Goal: Task Accomplishment & Management: Manage account settings

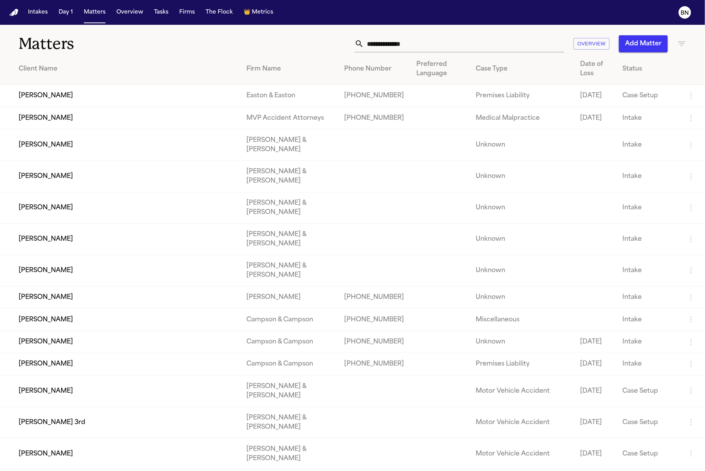
click at [341, 26] on div "Matters Overview Add Matter" at bounding box center [352, 39] width 705 height 29
click at [336, 26] on div "Matters Overview Add Matter" at bounding box center [352, 39] width 705 height 29
click at [332, 27] on div "Matters Overview Add Matter" at bounding box center [352, 39] width 705 height 29
click at [36, 17] on button "Intakes" at bounding box center [38, 12] width 26 height 14
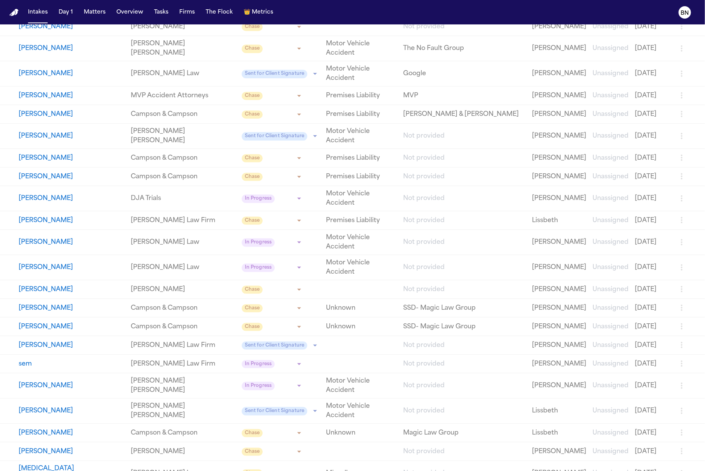
scroll to position [181, 0]
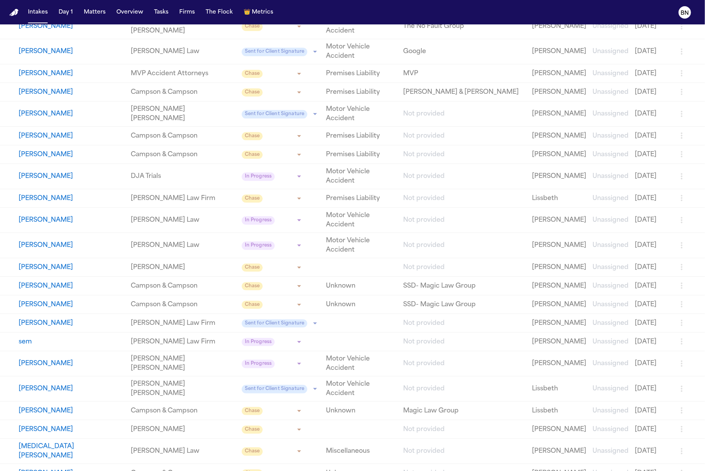
click at [161, 380] on link "[PERSON_NAME] [PERSON_NAME]" at bounding box center [183, 389] width 104 height 19
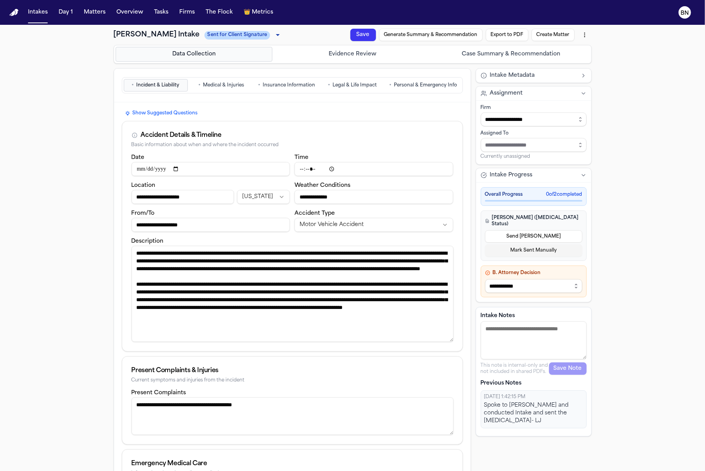
drag, startPoint x: 447, startPoint y: 280, endPoint x: 447, endPoint y: 339, distance: 58.6
click at [447, 339] on textarea "Description" at bounding box center [293, 294] width 322 height 96
click at [226, 85] on span "Medical & Injuries" at bounding box center [223, 85] width 41 height 6
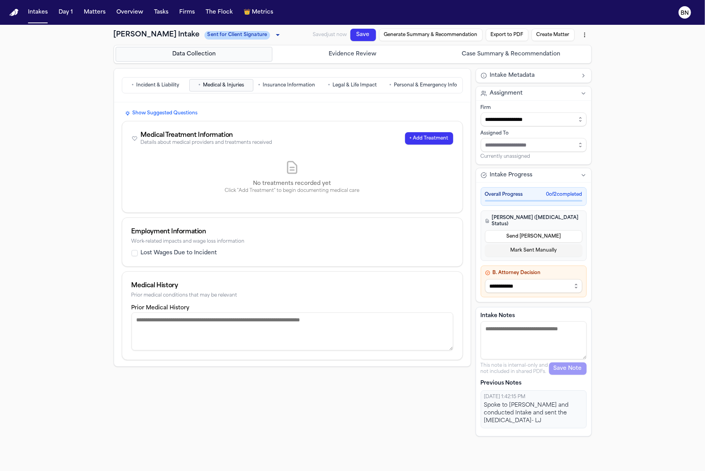
click at [305, 87] on span "Insurance Information" at bounding box center [289, 85] width 52 height 6
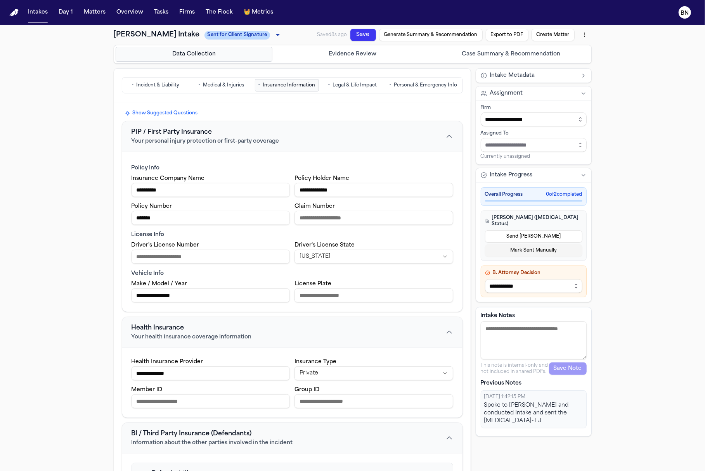
click at [340, 84] on span "Legal & Life Impact" at bounding box center [355, 85] width 44 height 6
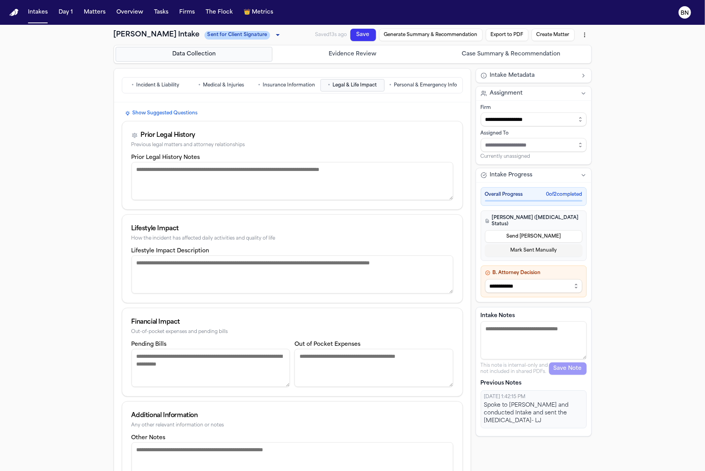
click at [418, 87] on span "Personal & Emergency Info" at bounding box center [425, 85] width 63 height 6
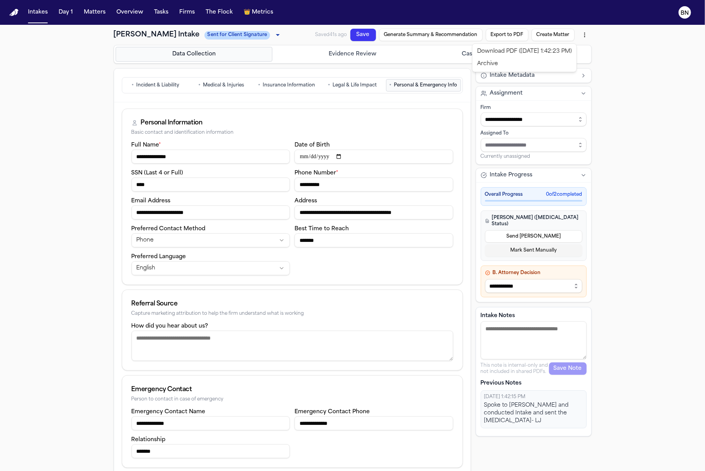
click at [586, 39] on html "**********" at bounding box center [352, 235] width 705 height 471
click at [596, 50] on html "**********" at bounding box center [352, 235] width 705 height 471
click at [405, 53] on button "Evidence Review" at bounding box center [352, 54] width 157 height 15
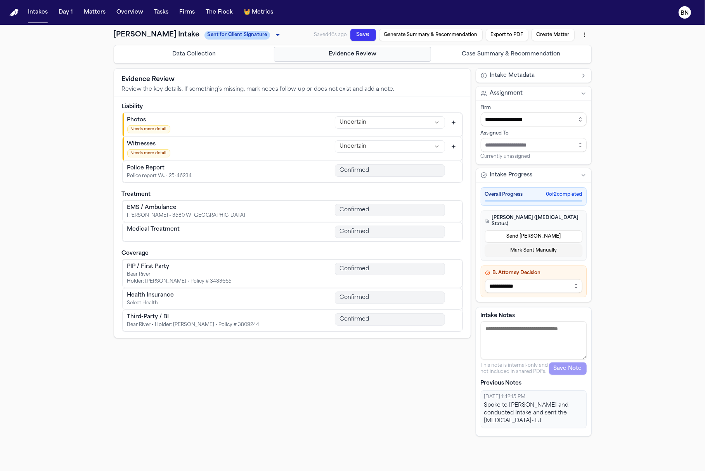
click at [480, 53] on button "Case Summary & Recommendation" at bounding box center [511, 54] width 157 height 15
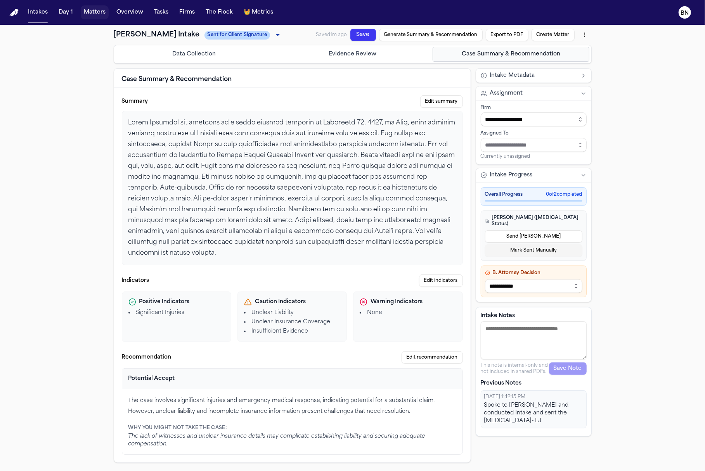
click at [89, 13] on button "Matters" at bounding box center [95, 12] width 28 height 14
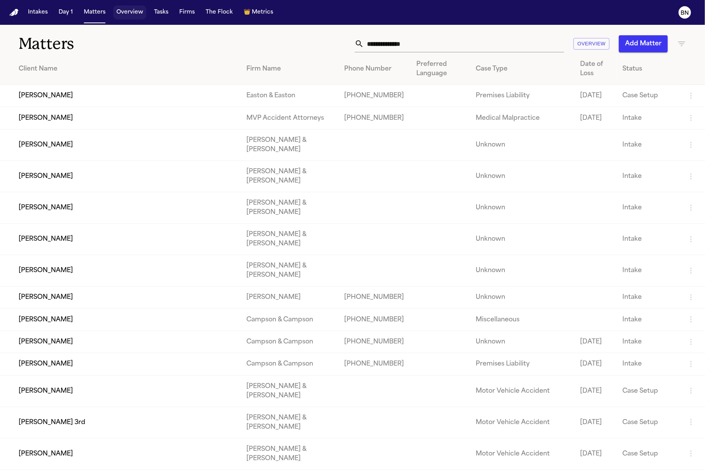
click at [117, 12] on button "Overview" at bounding box center [129, 12] width 33 height 14
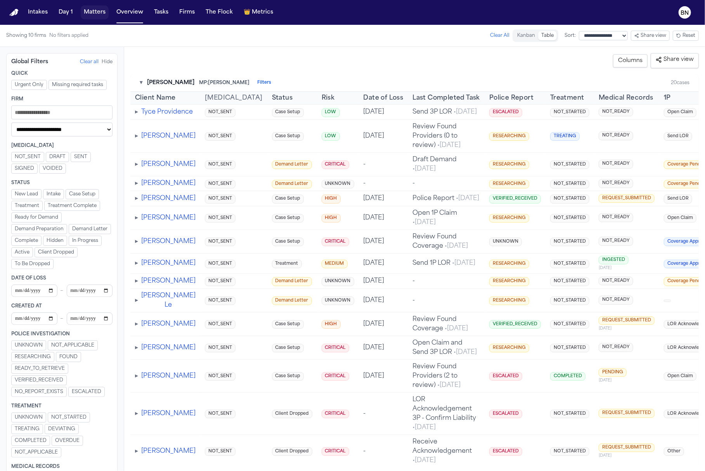
click at [102, 15] on button "Matters" at bounding box center [95, 12] width 28 height 14
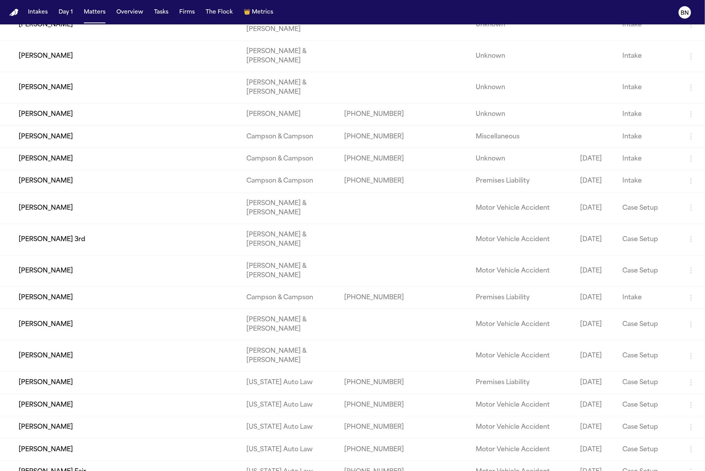
scroll to position [203, 0]
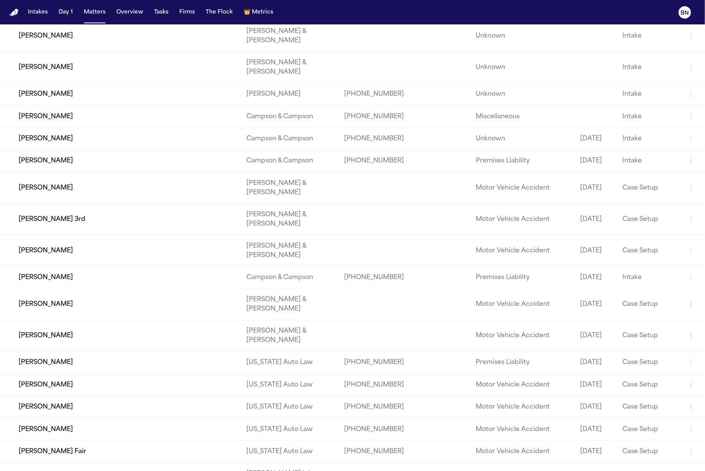
click at [185, 165] on td "[PERSON_NAME]" at bounding box center [120, 161] width 241 height 22
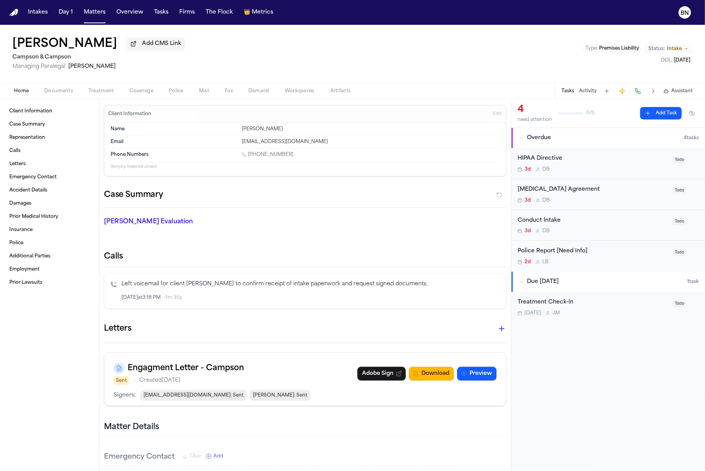
click at [64, 99] on div "Home Documents Treatment Coverage Police Mail Fax Demand Workspaces Artifacts T…" at bounding box center [352, 91] width 705 height 16
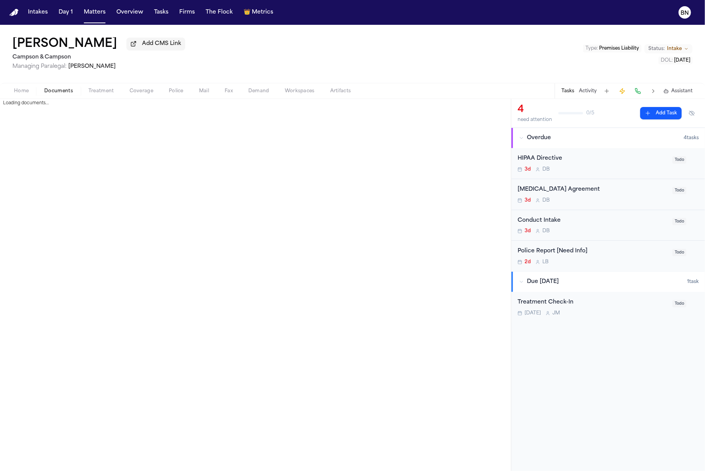
click at [60, 94] on span "Documents" at bounding box center [58, 91] width 29 height 6
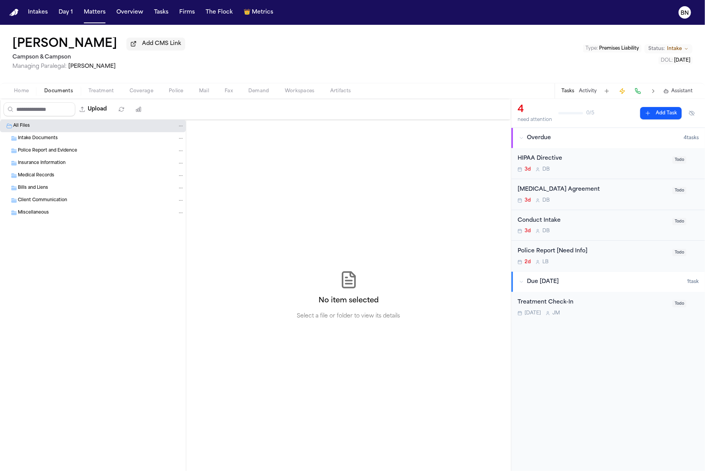
click at [30, 92] on button "Home" at bounding box center [21, 91] width 30 height 9
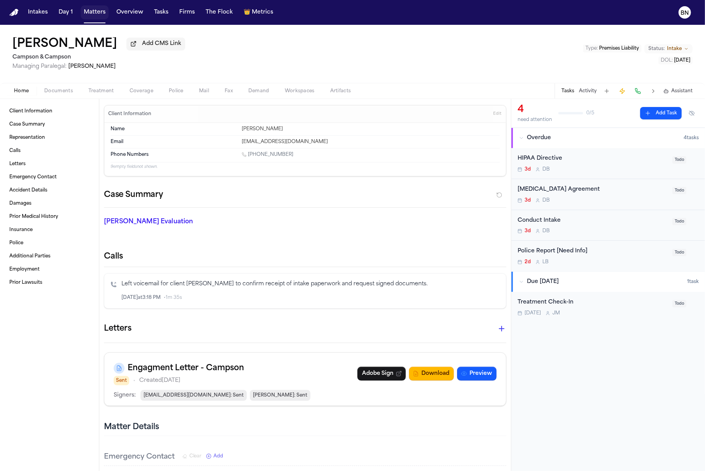
click at [86, 13] on button "Matters" at bounding box center [95, 12] width 28 height 14
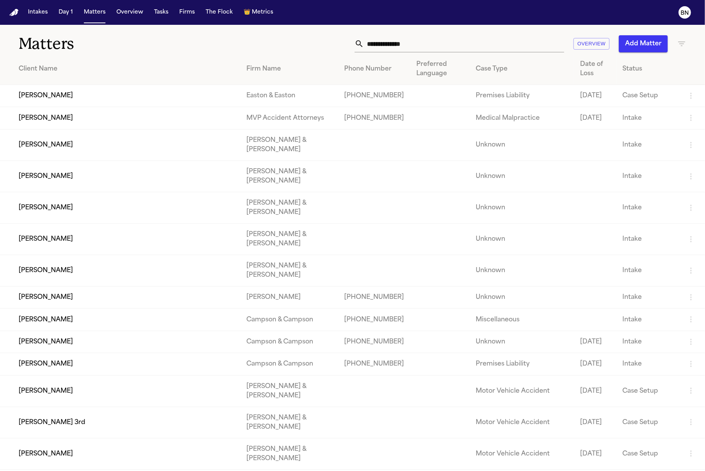
click at [596, 39] on div "Overview Add Matter" at bounding box center [448, 43] width 475 height 17
click at [133, 68] on div "Client Name" at bounding box center [127, 68] width 216 height 9
click at [52, 69] on div "Client Name" at bounding box center [127, 68] width 216 height 9
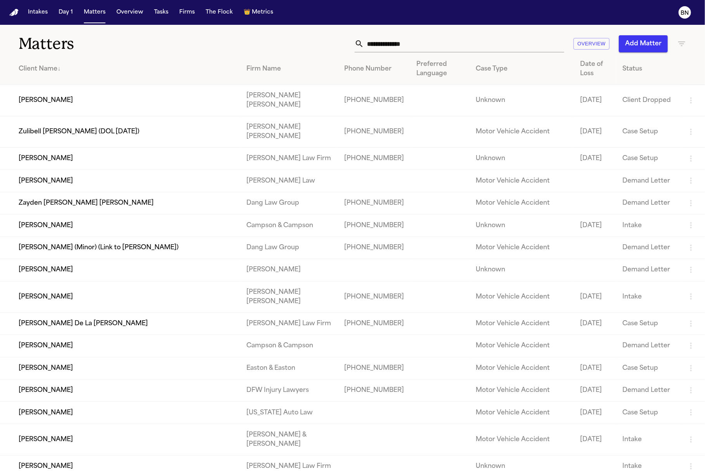
click at [55, 67] on div "Client Name ↓" at bounding box center [127, 68] width 216 height 9
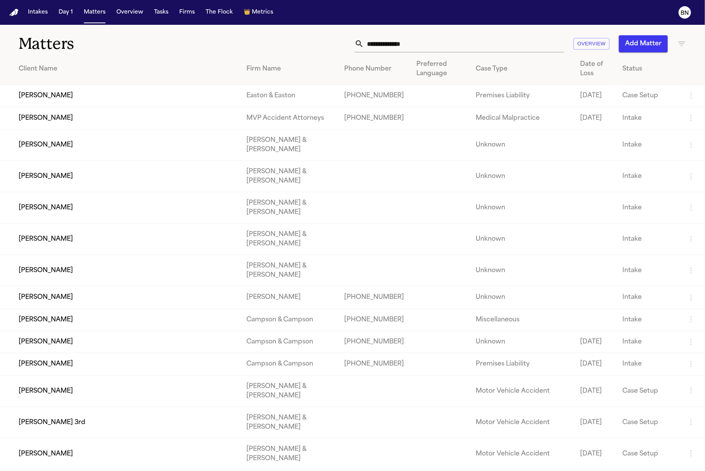
click at [294, 74] on th "Firm Name" at bounding box center [290, 69] width 98 height 31
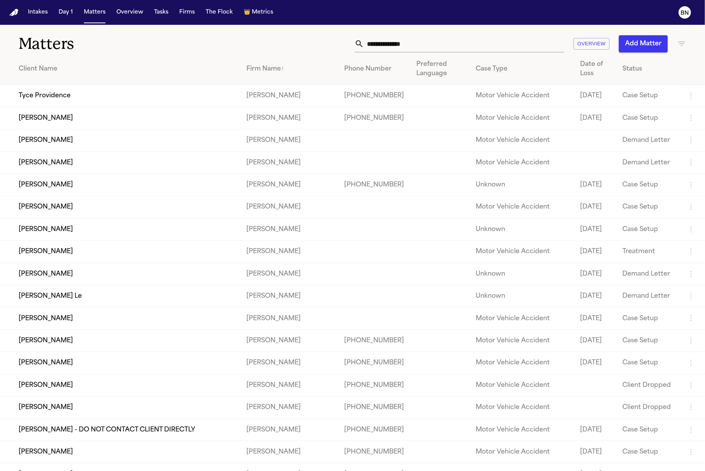
click at [54, 71] on div "Client Name" at bounding box center [127, 68] width 216 height 9
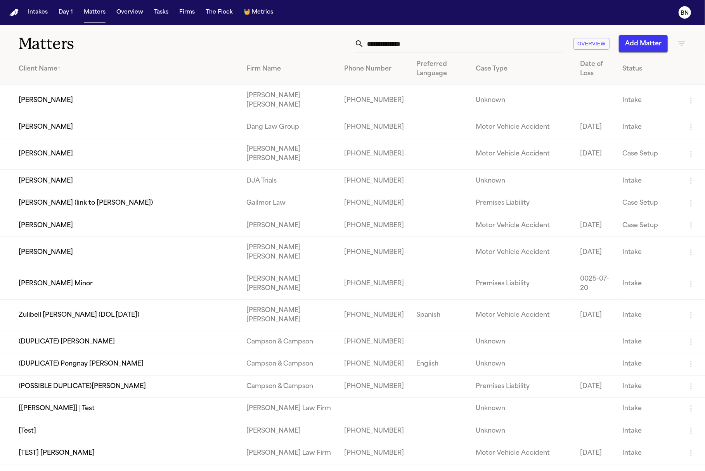
click at [498, 42] on input "text" at bounding box center [464, 43] width 200 height 17
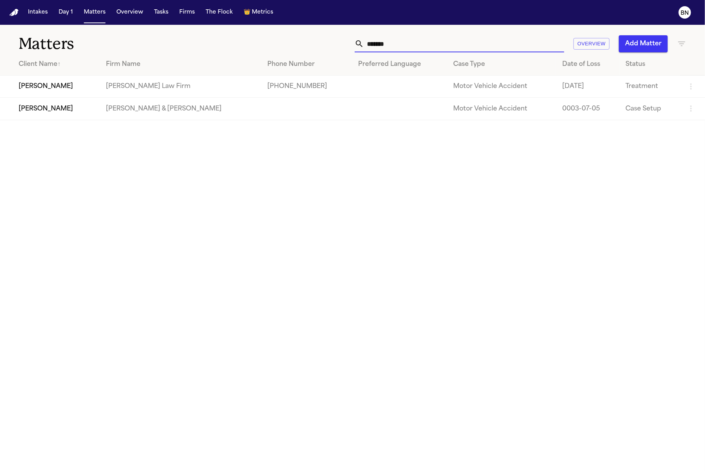
type input "*******"
click at [87, 82] on td "[PERSON_NAME]" at bounding box center [50, 87] width 100 height 22
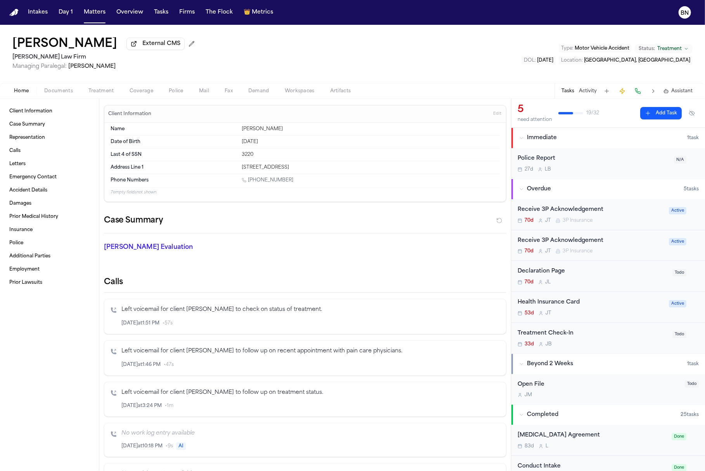
click at [265, 131] on div "[PERSON_NAME]" at bounding box center [371, 129] width 258 height 6
click at [265, 132] on div "[PERSON_NAME]" at bounding box center [371, 129] width 258 height 6
click at [253, 132] on div "[PERSON_NAME]" at bounding box center [371, 129] width 258 height 6
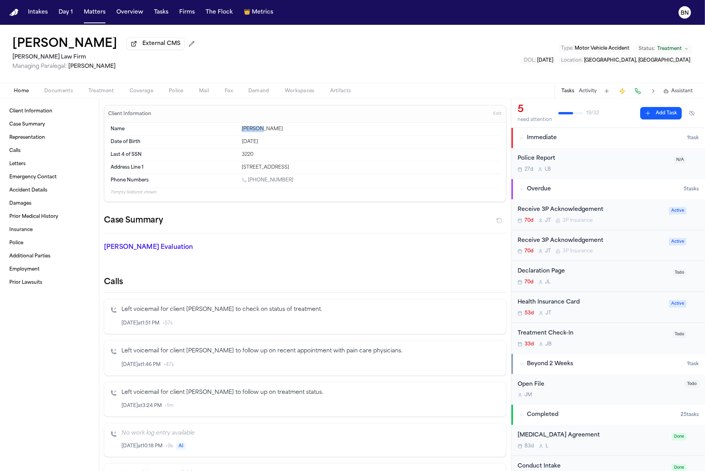
click at [253, 132] on div "[PERSON_NAME]" at bounding box center [371, 129] width 258 height 6
click at [48, 61] on h2 "[PERSON_NAME] Law Firm" at bounding box center [104, 57] width 185 height 9
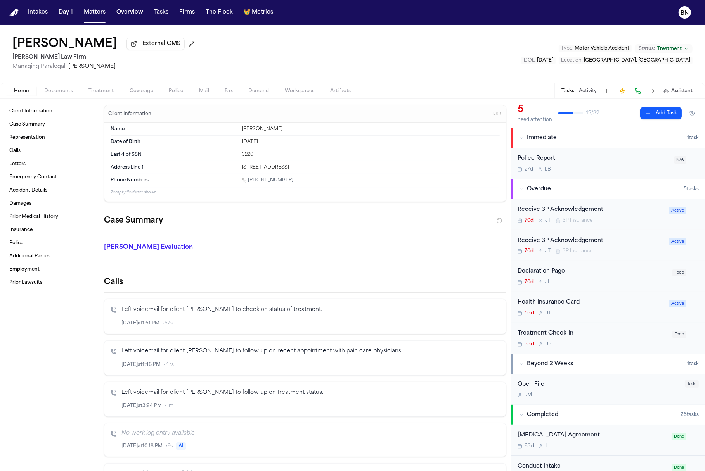
click at [48, 60] on h2 "[PERSON_NAME] Law Firm" at bounding box center [104, 57] width 185 height 9
click at [112, 70] on span "Managing Paralegal: [PERSON_NAME]" at bounding box center [104, 67] width 185 height 8
drag, startPoint x: 112, startPoint y: 70, endPoint x: 73, endPoint y: 70, distance: 38.4
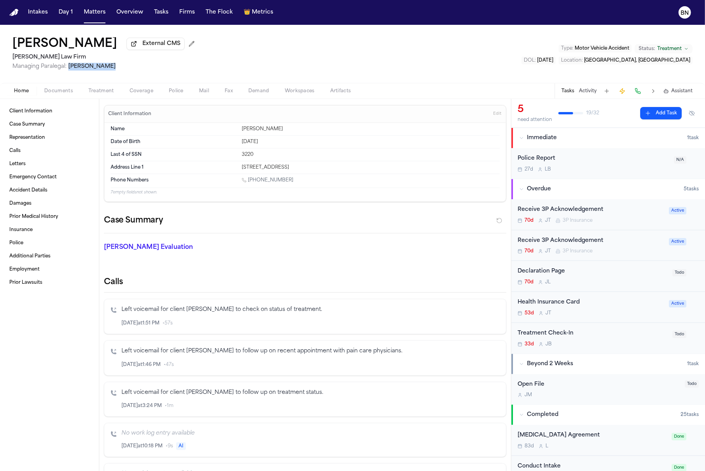
click at [73, 70] on span "Managing Paralegal: [PERSON_NAME]" at bounding box center [104, 67] width 185 height 8
click at [45, 59] on h2 "[PERSON_NAME] Law Firm" at bounding box center [104, 57] width 185 height 9
click at [97, 62] on h2 "[PERSON_NAME] Law Firm" at bounding box center [104, 57] width 185 height 9
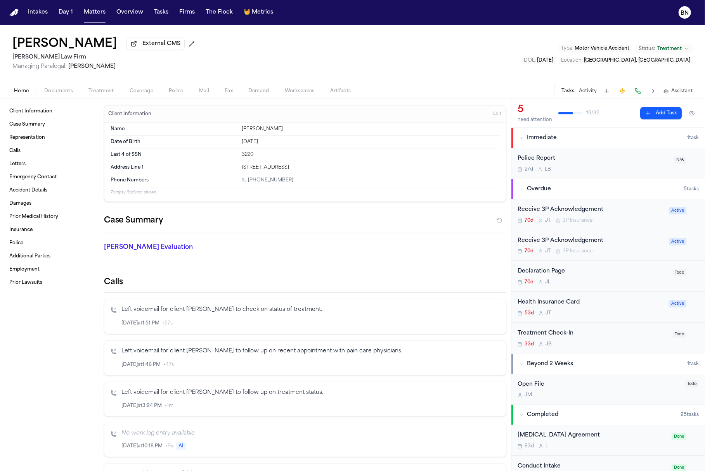
click at [142, 45] on span "External CMS" at bounding box center [161, 44] width 38 height 8
click at [84, 44] on h1 "[PERSON_NAME]" at bounding box center [64, 44] width 105 height 14
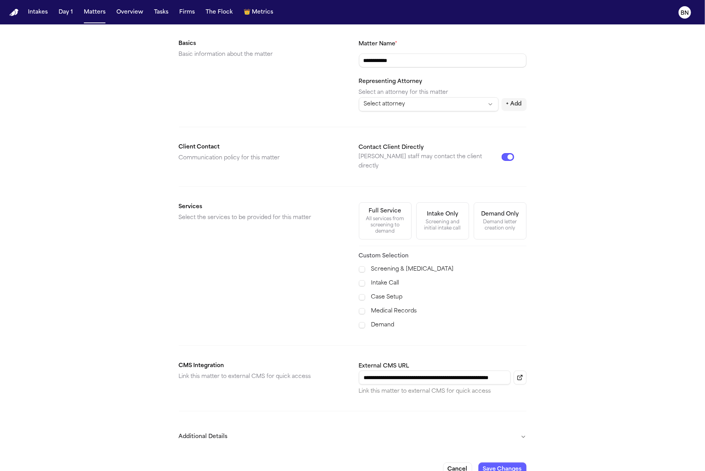
scroll to position [115, 0]
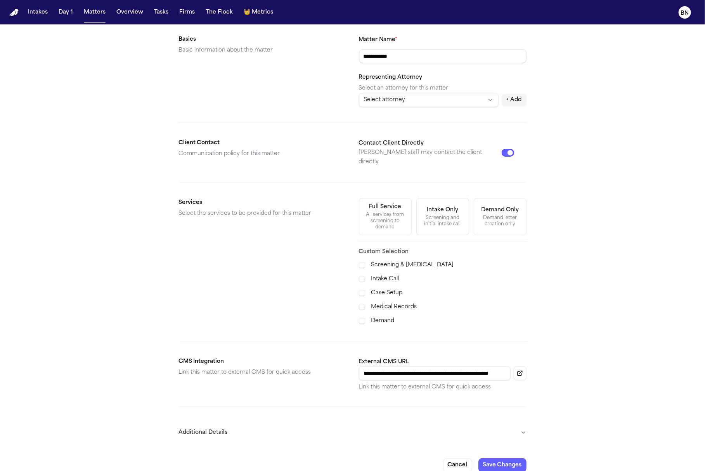
click at [374, 410] on form "**********" at bounding box center [353, 205] width 348 height 535
click at [366, 423] on button "Additional Details" at bounding box center [353, 433] width 348 height 20
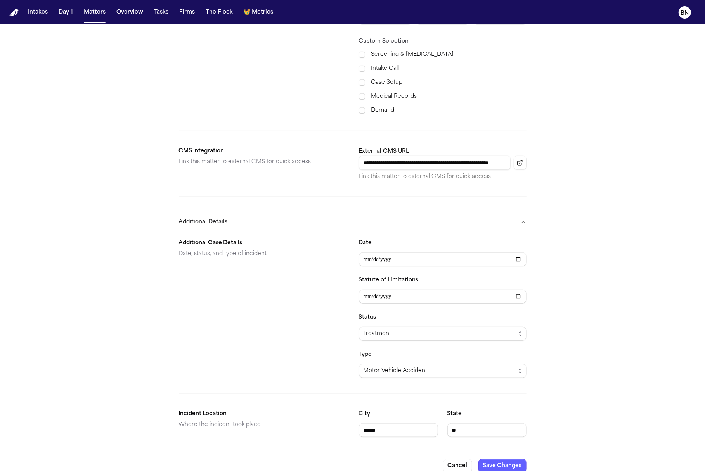
scroll to position [0, 0]
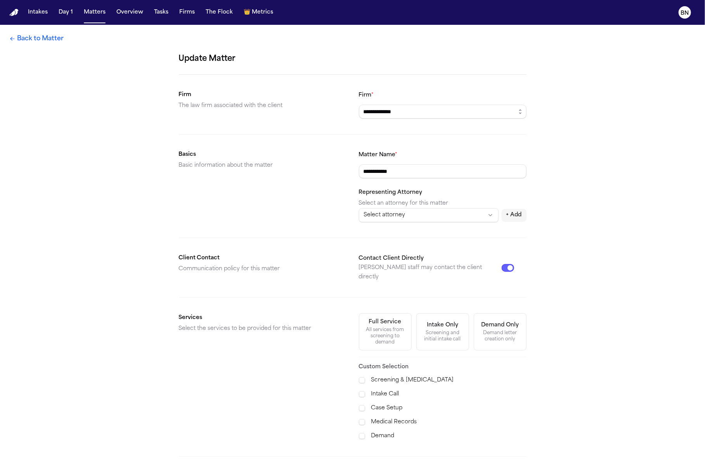
click at [50, 37] on link "Back to Matter" at bounding box center [36, 38] width 54 height 9
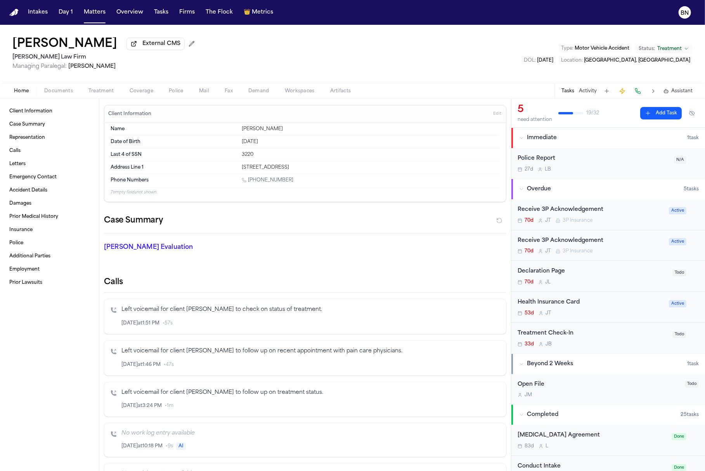
drag, startPoint x: 286, startPoint y: 183, endPoint x: 235, endPoint y: 183, distance: 51.6
click at [235, 183] on div "Phone Numbers [PHONE_NUMBER]" at bounding box center [305, 181] width 389 height 14
click at [307, 180] on div "[PHONE_NUMBER]" at bounding box center [371, 180] width 258 height 7
click at [596, 92] on button at bounding box center [637, 91] width 11 height 11
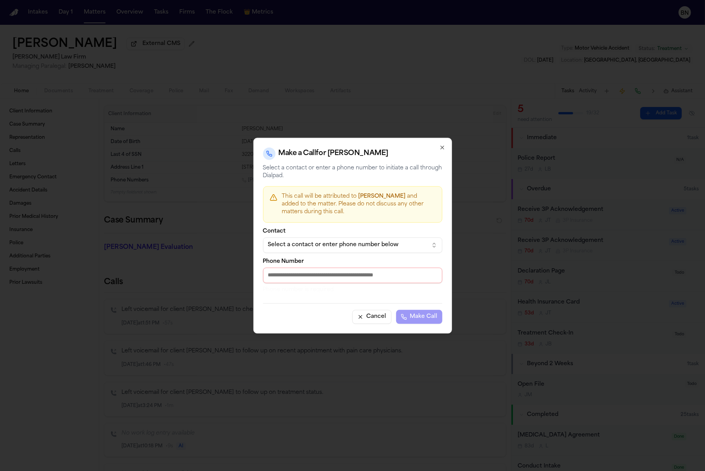
click at [334, 272] on input "Phone Number" at bounding box center [352, 276] width 179 height 16
click at [394, 249] on button "Select a contact or enter phone number below" at bounding box center [352, 245] width 179 height 16
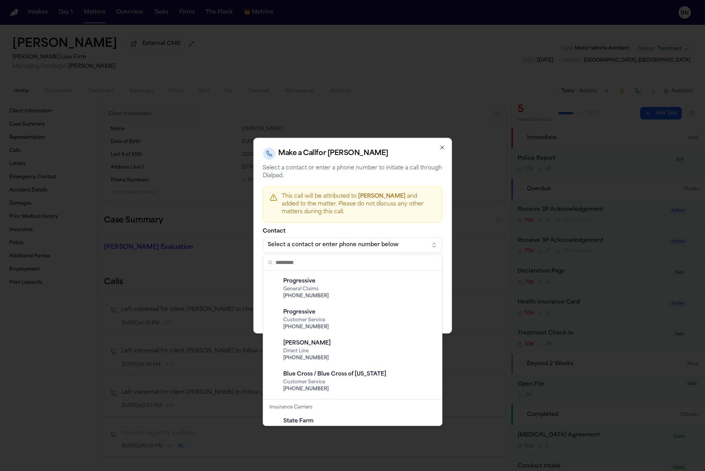
scroll to position [449, 0]
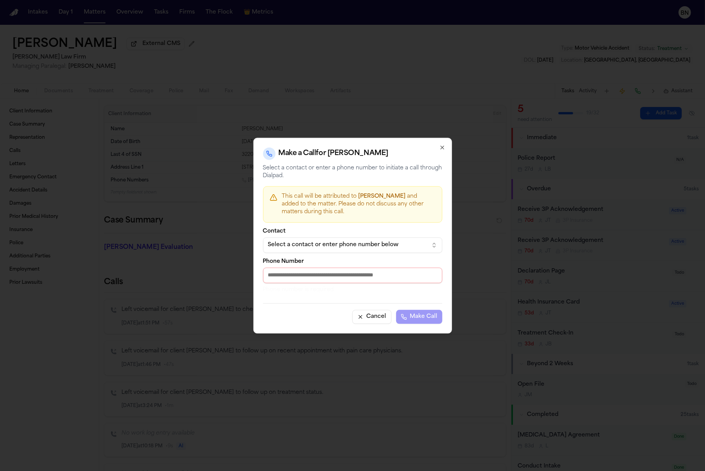
click at [382, 225] on body "Intakes Day 1 Matters Overview Tasks Firms The Flock 👑 Metrics BN [PERSON_NAME]…" at bounding box center [352, 235] width 705 height 471
click at [389, 196] on span "[PERSON_NAME]" at bounding box center [382, 197] width 47 height 6
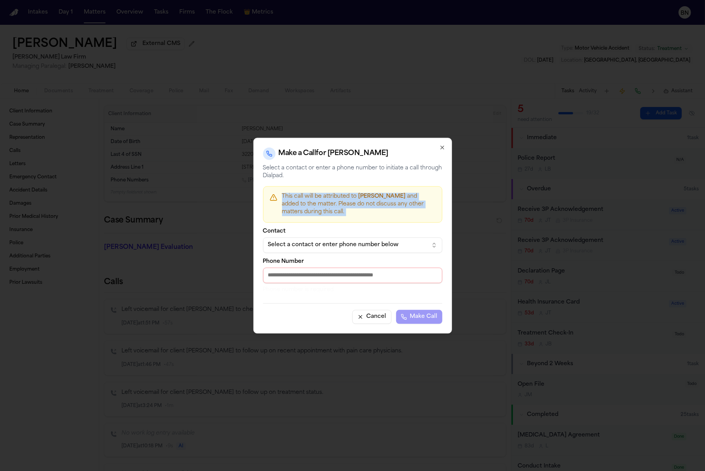
click at [443, 146] on icon "button" at bounding box center [442, 147] width 3 height 3
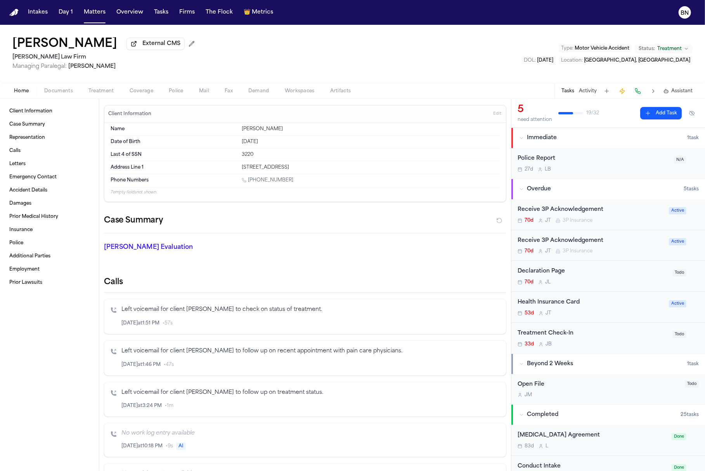
scroll to position [78, 0]
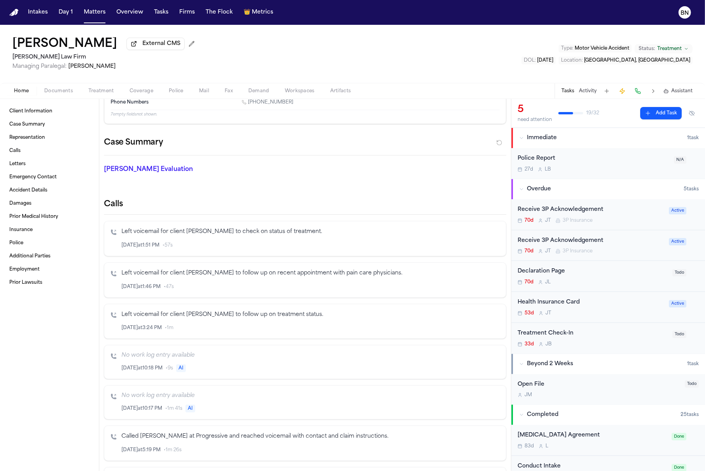
click at [465, 327] on icon "Inspect" at bounding box center [467, 328] width 5 height 5
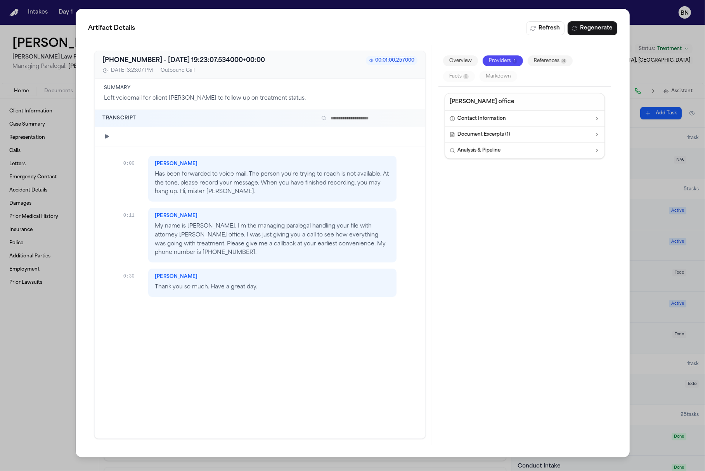
click at [50, 330] on div "Artifact Details Refresh Regenerate [PHONE_NUMBER] - [DATE] 19:23:07.534000+00:…" at bounding box center [352, 235] width 705 height 471
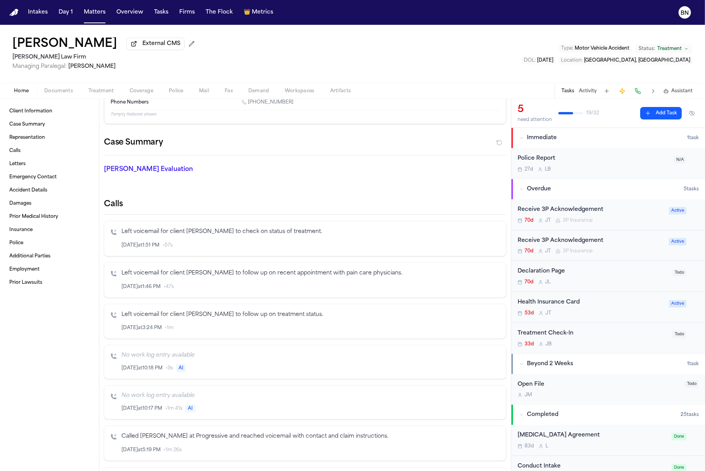
click at [179, 366] on span "AI" at bounding box center [181, 369] width 10 height 8
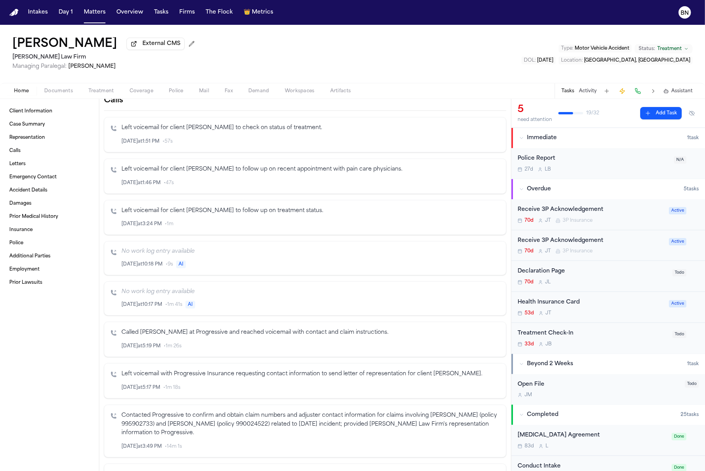
scroll to position [196, 0]
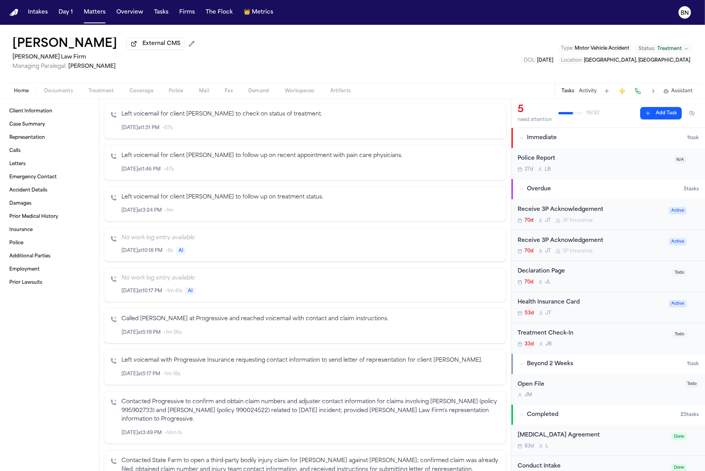
click at [465, 330] on icon "Inspect" at bounding box center [467, 332] width 5 height 5
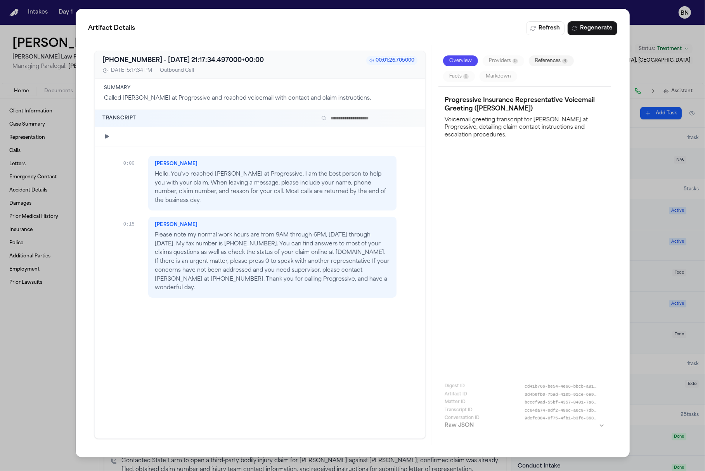
click at [43, 375] on div "Artifact Details Refresh Regenerate [PHONE_NUMBER] - [DATE] 21:17:34.497000+00:…" at bounding box center [352, 235] width 705 height 471
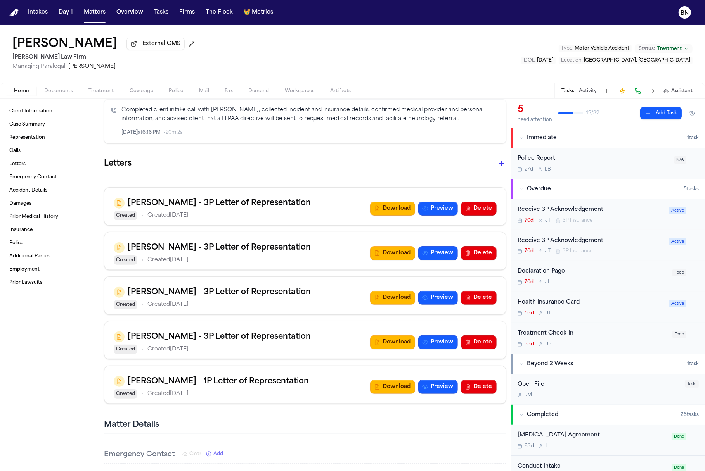
scroll to position [927, 0]
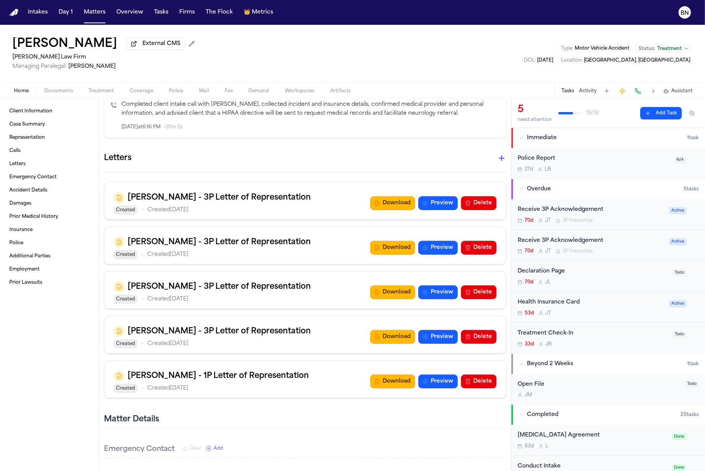
click at [220, 193] on h3 "[PERSON_NAME] - 3P Letter of Representation" at bounding box center [219, 198] width 183 height 12
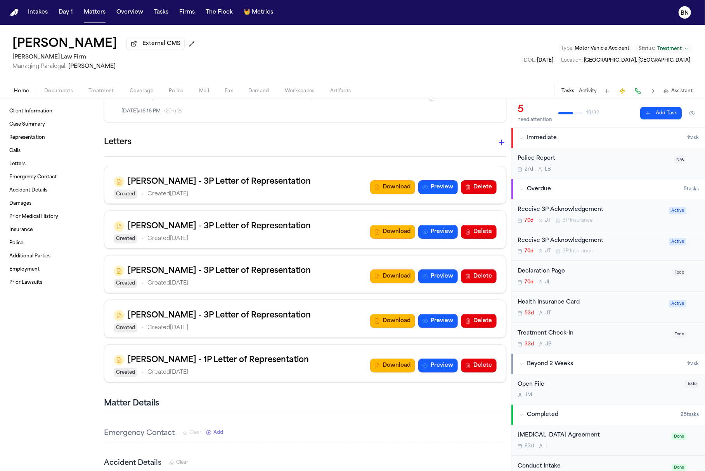
click at [231, 334] on div "[PERSON_NAME] - 3P Letter of Representation Created • Created [DATE] Download P…" at bounding box center [305, 274] width 402 height 217
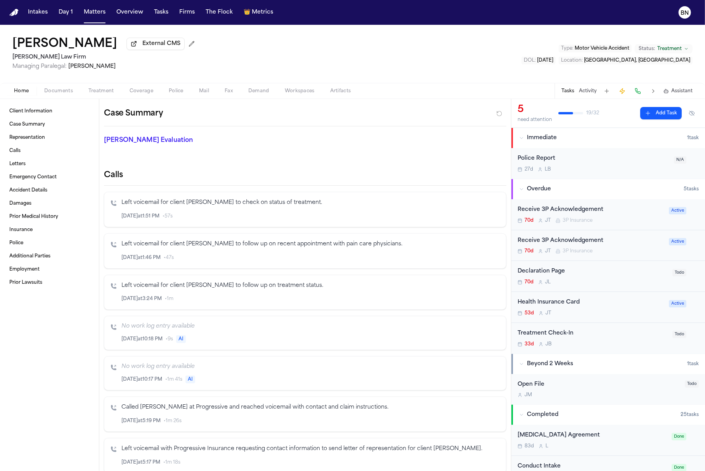
scroll to position [0, 0]
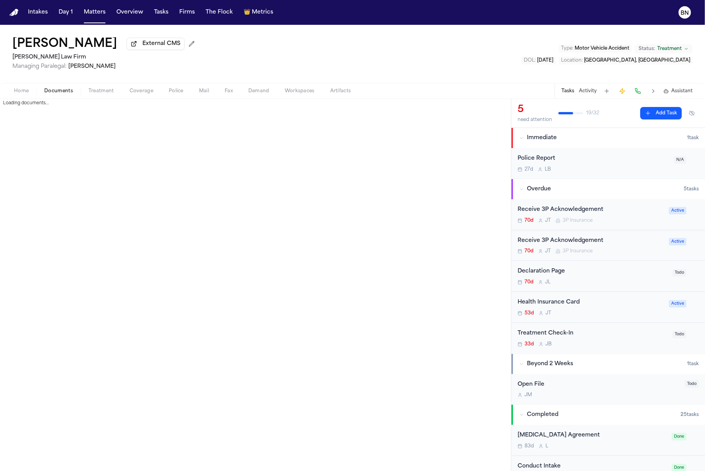
click at [47, 92] on span "Documents" at bounding box center [58, 91] width 29 height 6
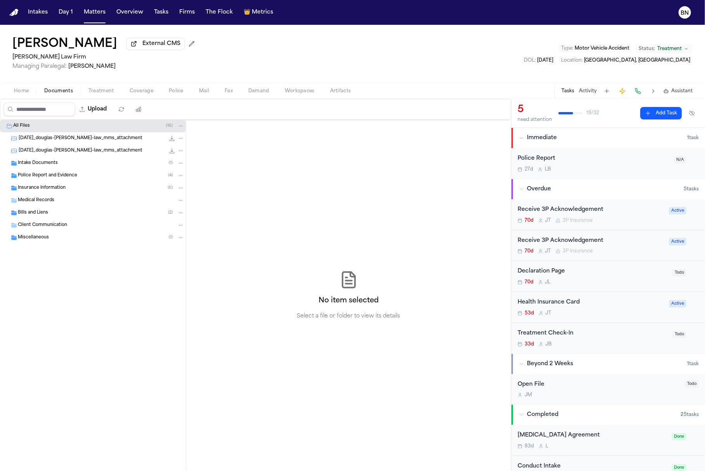
click at [72, 165] on div "Intake Documents ( 1 )" at bounding box center [101, 163] width 166 height 7
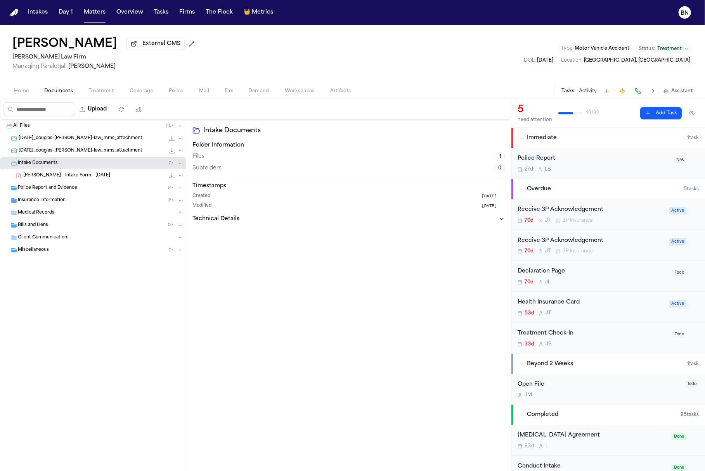
click at [73, 176] on span "[PERSON_NAME] - Intake Form - [DATE]" at bounding box center [66, 176] width 87 height 7
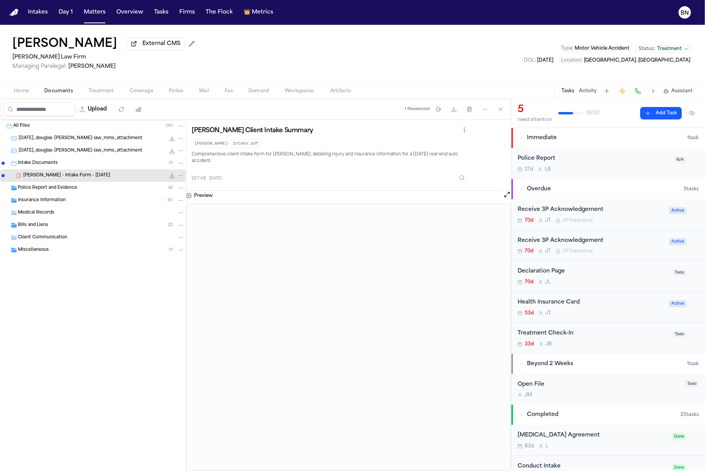
click at [140, 88] on button "Coverage" at bounding box center [141, 91] width 39 height 9
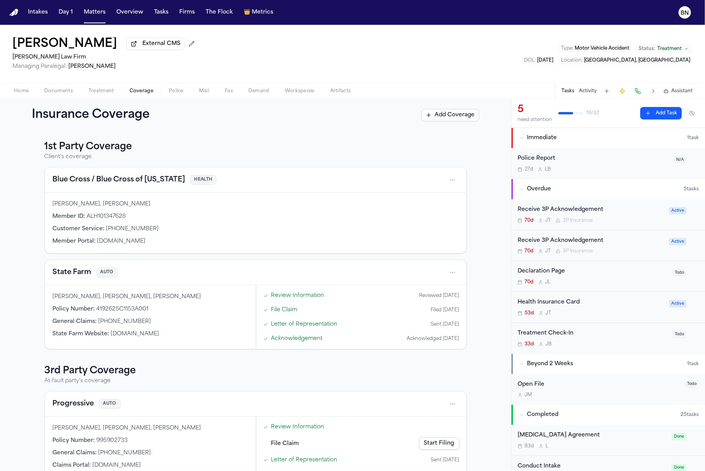
click at [62, 89] on span "Documents" at bounding box center [58, 91] width 29 height 6
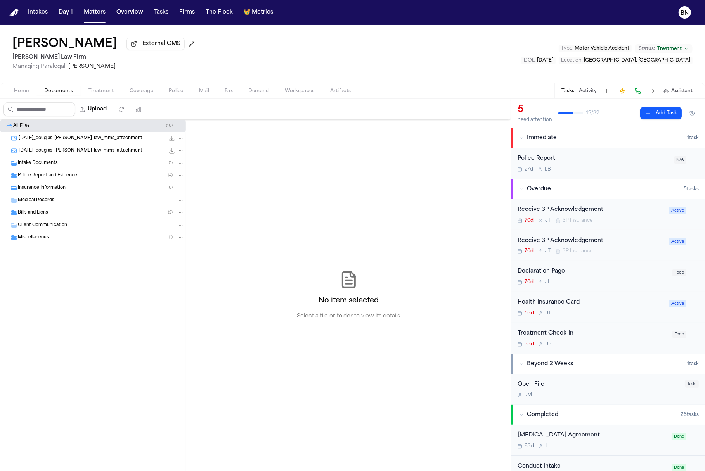
click at [85, 186] on div "Insurance Information ( 6 )" at bounding box center [101, 188] width 166 height 7
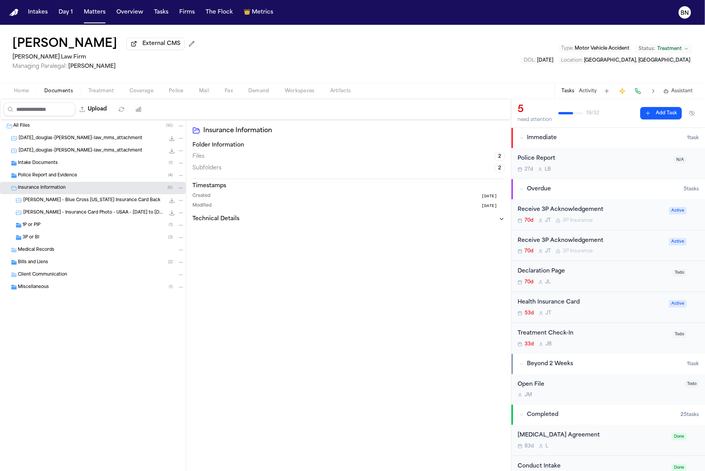
click at [88, 204] on span "[PERSON_NAME] - Blue Cross [US_STATE] Insurance Card Back" at bounding box center [91, 200] width 137 height 7
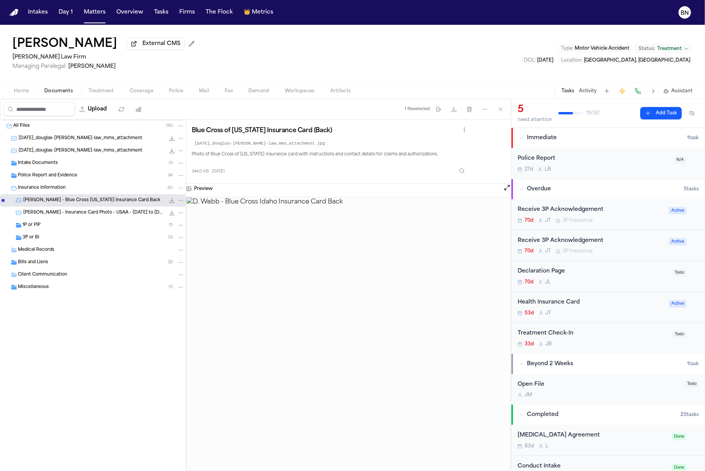
click at [242, 148] on code "[DATE]_douglas-[PERSON_NAME]-law_mms_attachment.jpg" at bounding box center [260, 143] width 136 height 9
click at [242, 145] on code "[DATE]_douglas-[PERSON_NAME]-law_mms_attachment.jpg" at bounding box center [260, 143] width 136 height 9
click at [100, 224] on div "1P or PIP ( 1 )" at bounding box center [104, 225] width 162 height 7
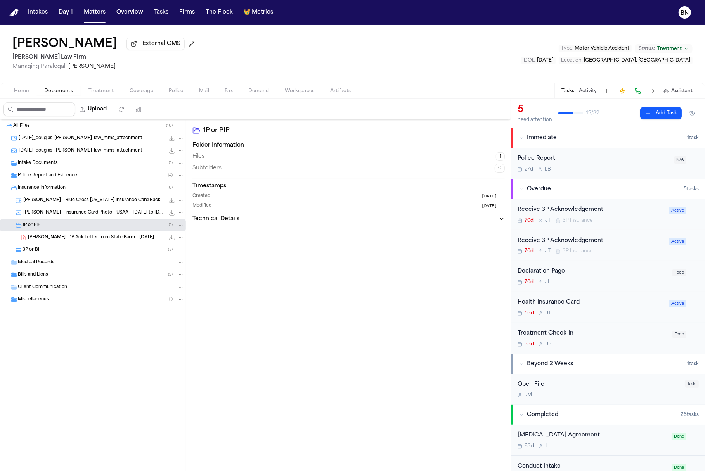
click at [102, 237] on span "[PERSON_NAME] - 1P Ack Letter from State Farm - [DATE]" at bounding box center [91, 238] width 126 height 7
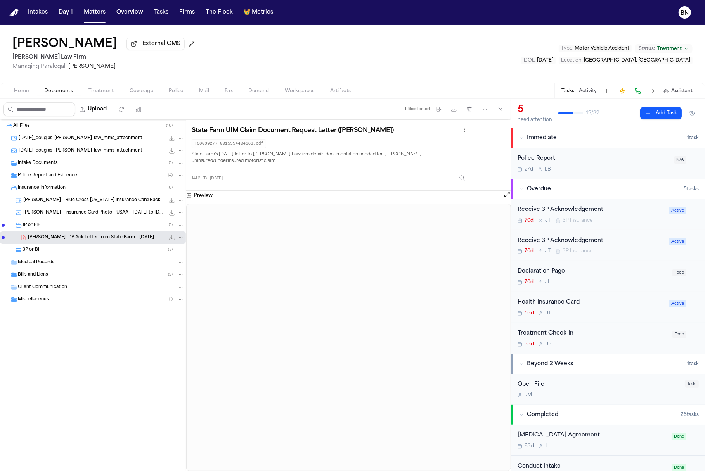
click at [71, 300] on div "Miscellaneous ( 1 )" at bounding box center [101, 299] width 166 height 7
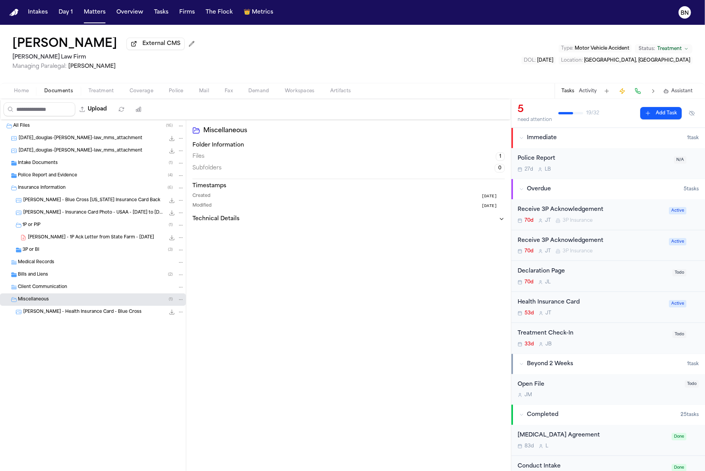
click at [73, 312] on span "[PERSON_NAME] - Health Insurance Card - Blue Cross" at bounding box center [82, 312] width 118 height 7
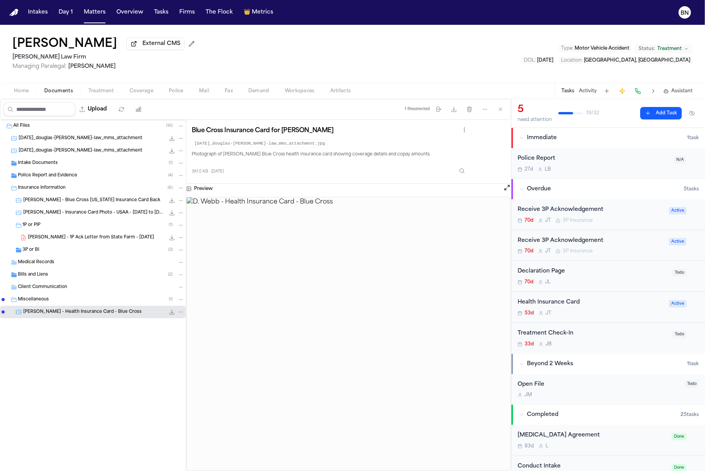
click at [73, 276] on div "Bills and Liens ( 2 )" at bounding box center [101, 275] width 166 height 7
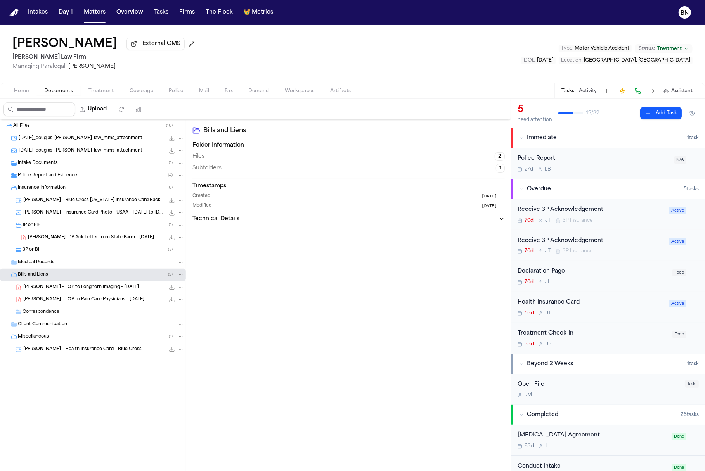
click at [73, 286] on span "[PERSON_NAME] - LOP to Longhorn Imaging - [DATE]" at bounding box center [81, 287] width 116 height 7
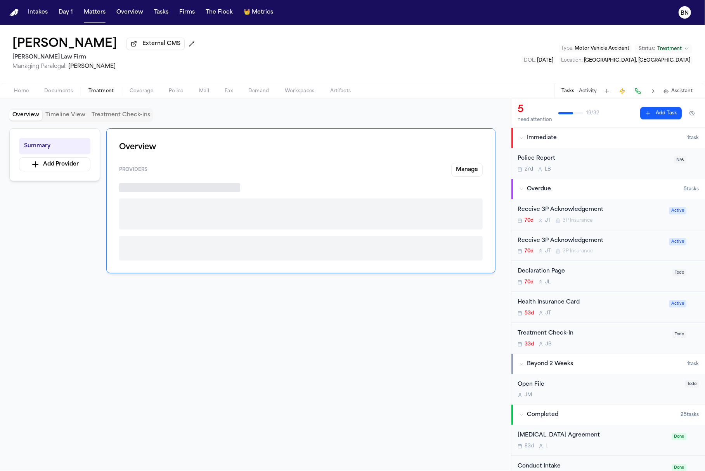
click at [104, 94] on span "Treatment" at bounding box center [101, 91] width 26 height 6
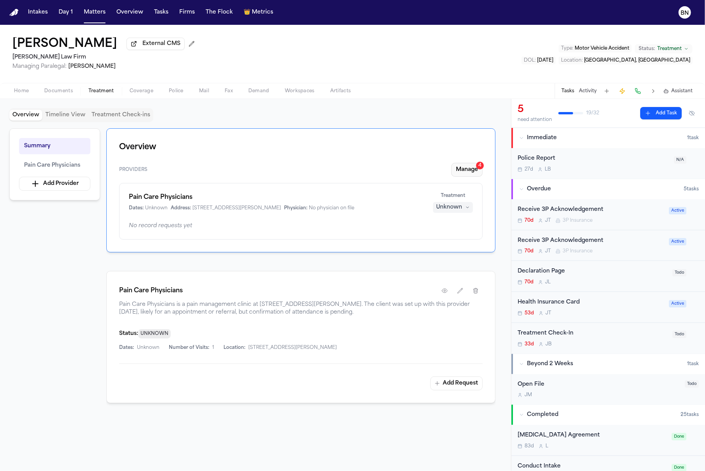
click at [462, 170] on button "Manage 4" at bounding box center [466, 170] width 31 height 14
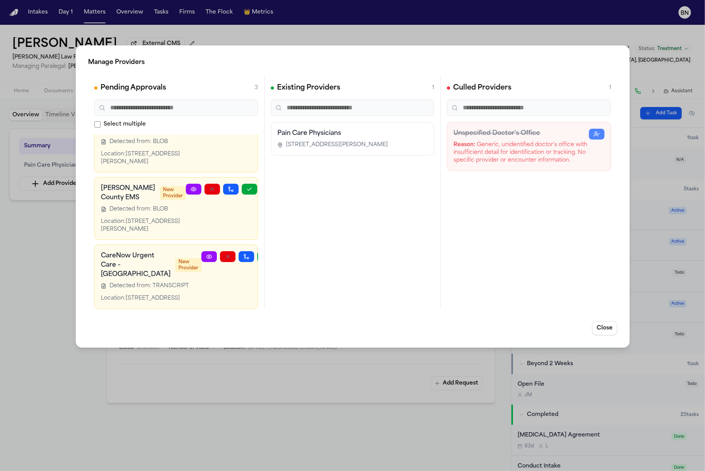
scroll to position [81, 0]
click at [21, 246] on div "Manage Providers Pending Approvals 3 Select multiple Longhorn Imaging – [GEOGRA…" at bounding box center [352, 235] width 705 height 471
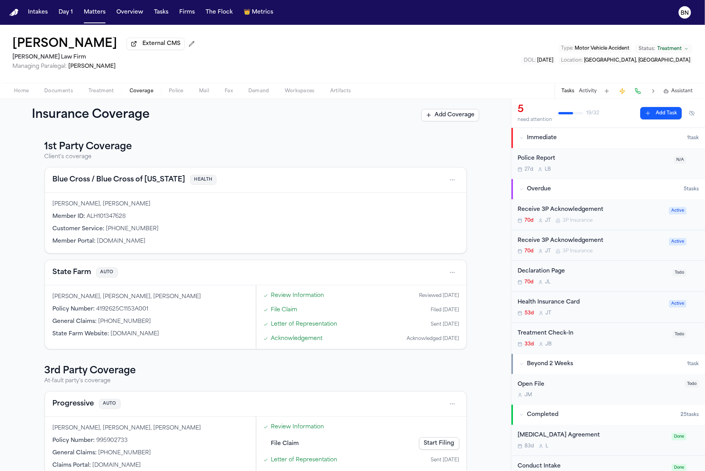
click at [136, 94] on span "Coverage" at bounding box center [142, 91] width 24 height 6
click at [80, 143] on h3 "1st Party Coverage" at bounding box center [256, 147] width 422 height 12
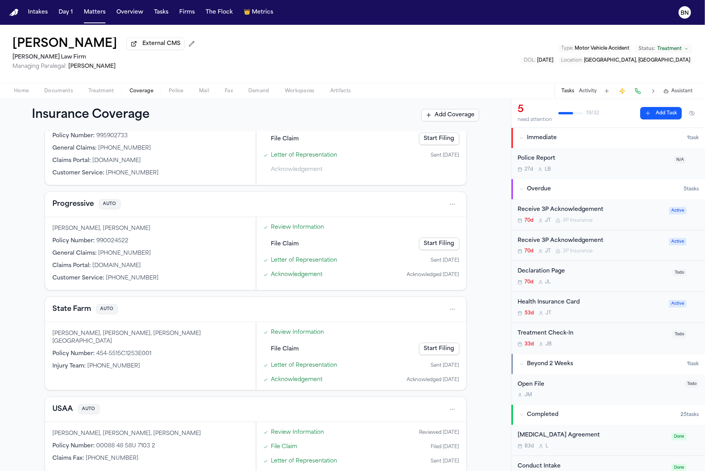
scroll to position [303, 0]
click at [72, 206] on button "Progressive" at bounding box center [74, 206] width 42 height 11
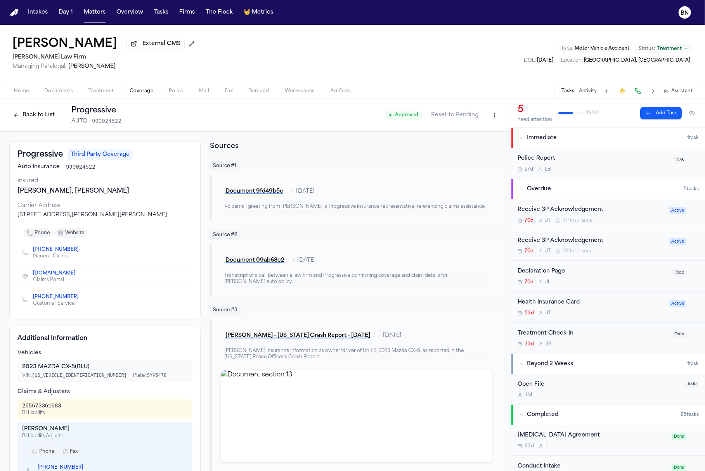
click at [82, 196] on div "[PERSON_NAME], [PERSON_NAME]" at bounding box center [104, 191] width 175 height 9
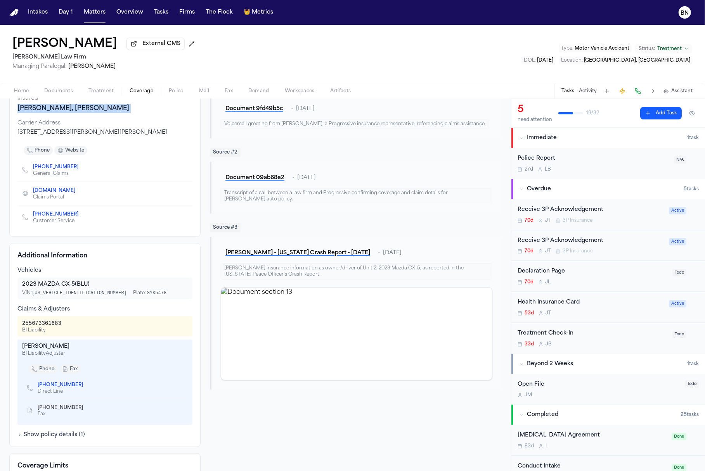
scroll to position [84, 0]
click at [55, 323] on div "255673361683" at bounding box center [41, 323] width 39 height 8
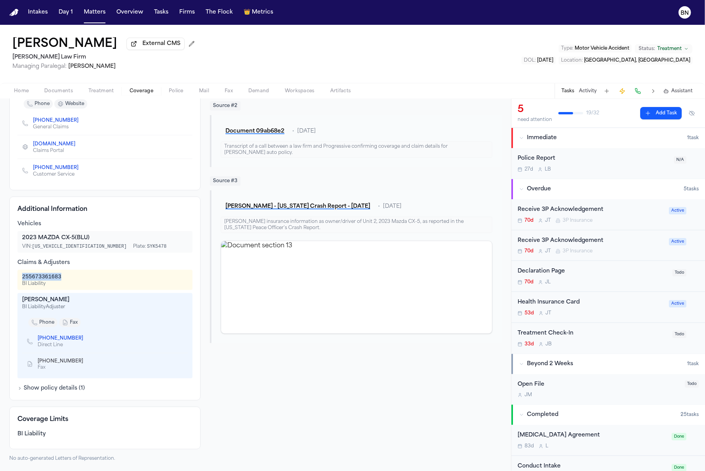
scroll to position [0, 0]
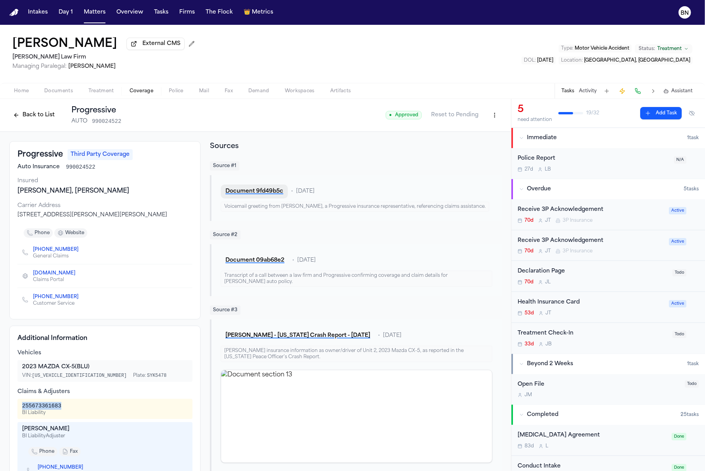
click at [250, 199] on button "Document 9fd49b5c" at bounding box center [254, 192] width 67 height 14
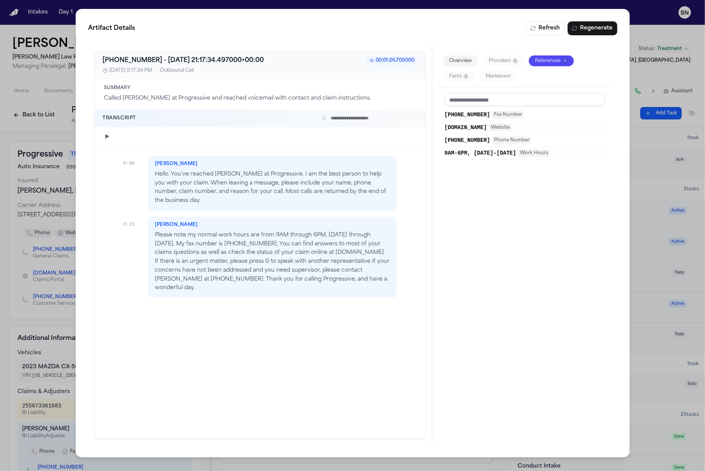
click at [49, 141] on div "Artifact Details Refresh Regenerate [PHONE_NUMBER] - [DATE] 21:17:34.497000+00:…" at bounding box center [352, 235] width 705 height 471
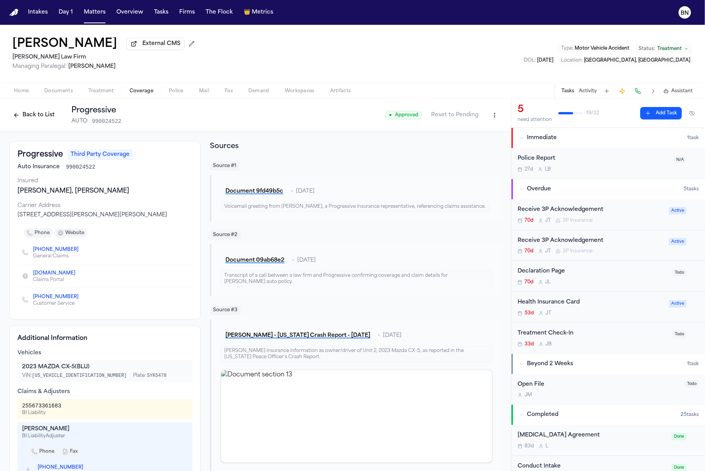
click at [42, 116] on button "Back to List" at bounding box center [33, 115] width 49 height 12
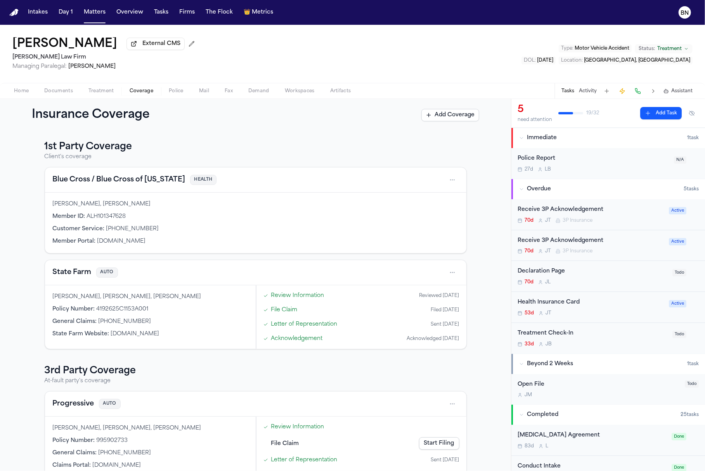
click at [274, 299] on link "Review Information" at bounding box center [297, 296] width 53 height 8
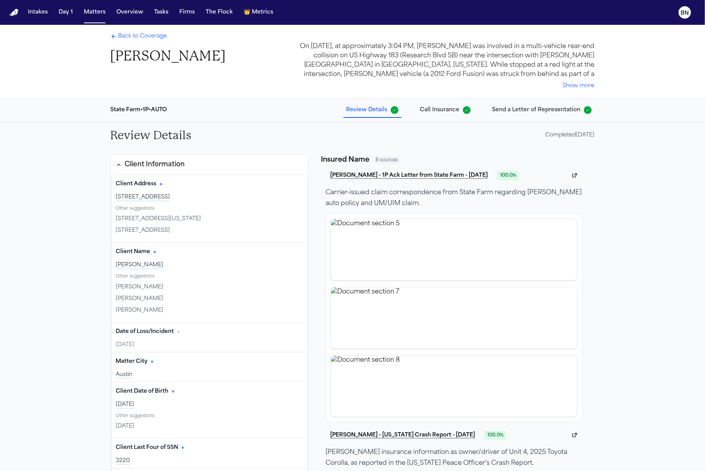
click at [448, 117] on div "State Farm • 1P • AUTO Review Details Call Insurance Send a Letter of Represent…" at bounding box center [352, 110] width 497 height 23
click at [450, 109] on span "Call Insurance" at bounding box center [440, 110] width 40 height 8
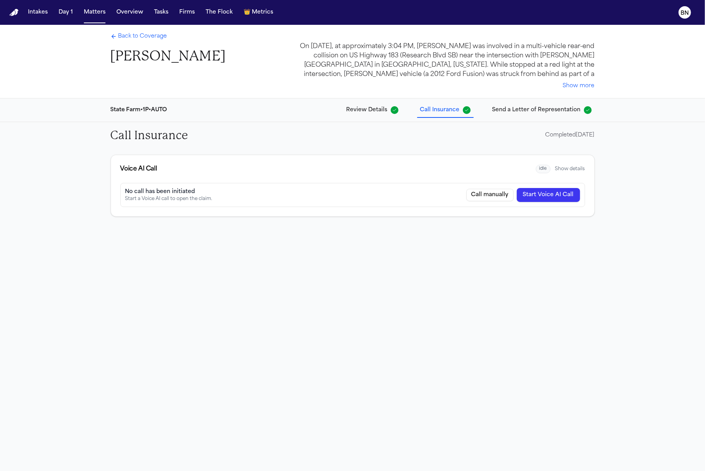
click at [378, 110] on span "Review Details" at bounding box center [366, 110] width 41 height 8
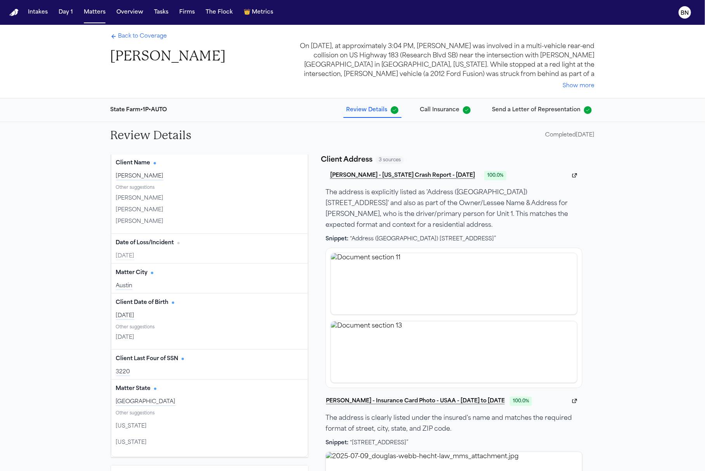
scroll to position [199, 0]
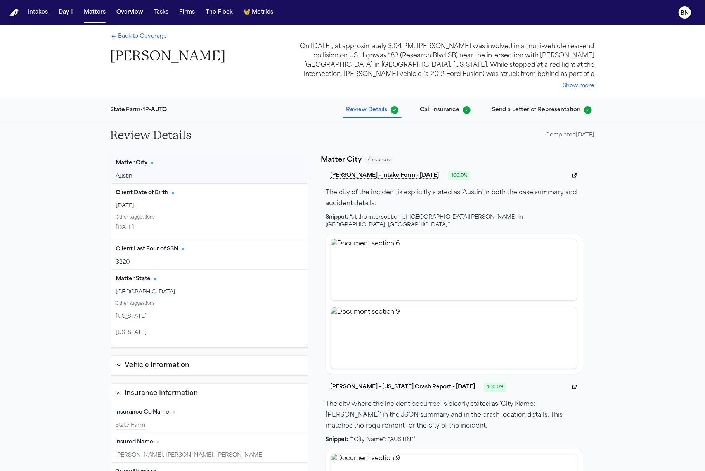
click at [457, 117] on button "Call Insurance" at bounding box center [445, 110] width 57 height 14
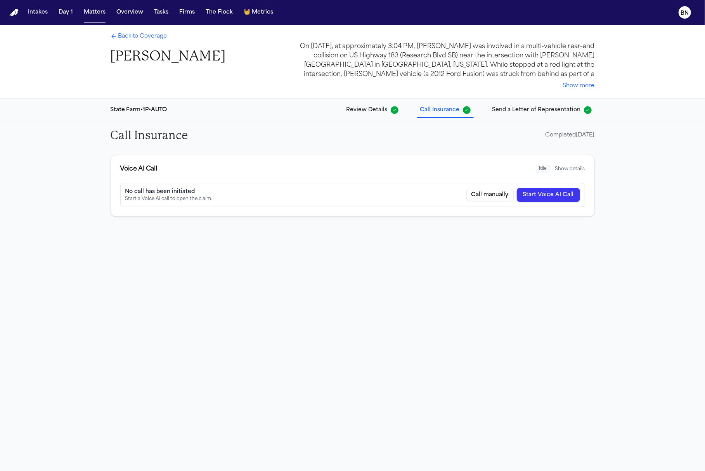
click at [532, 114] on button "Send a Letter of Representation" at bounding box center [542, 110] width 106 height 14
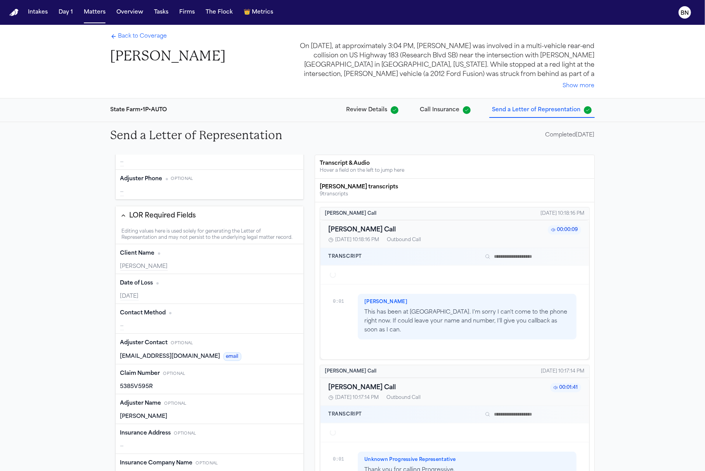
scroll to position [433, 0]
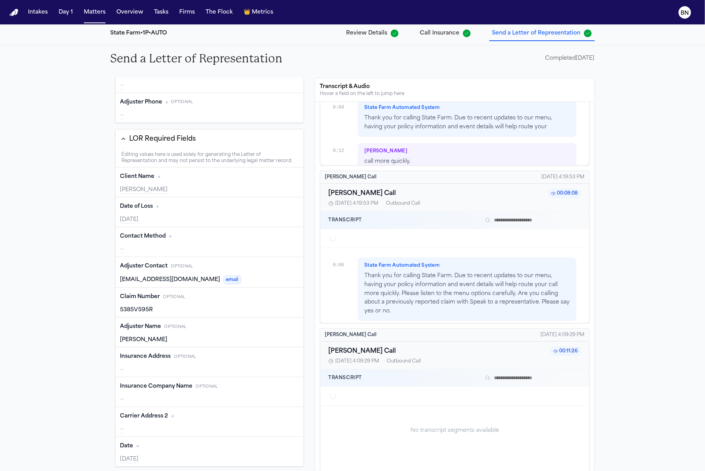
type input "**********"
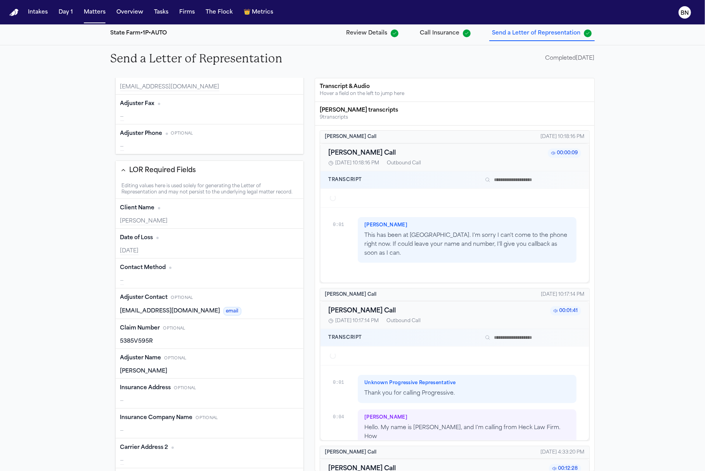
scroll to position [126, 0]
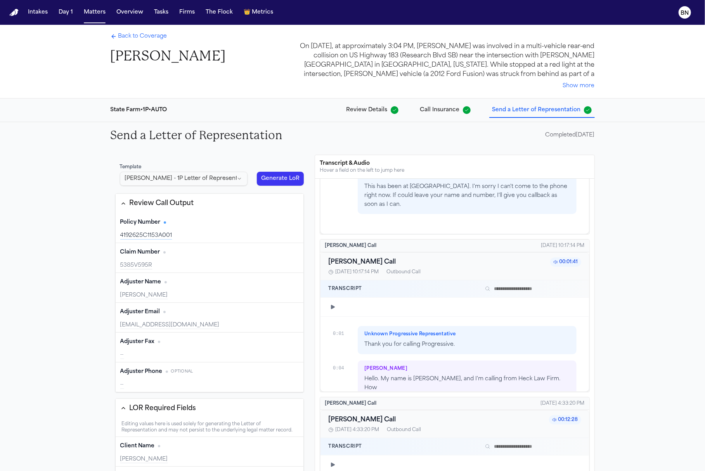
click at [142, 36] on span "Back to Coverage" at bounding box center [142, 37] width 49 height 8
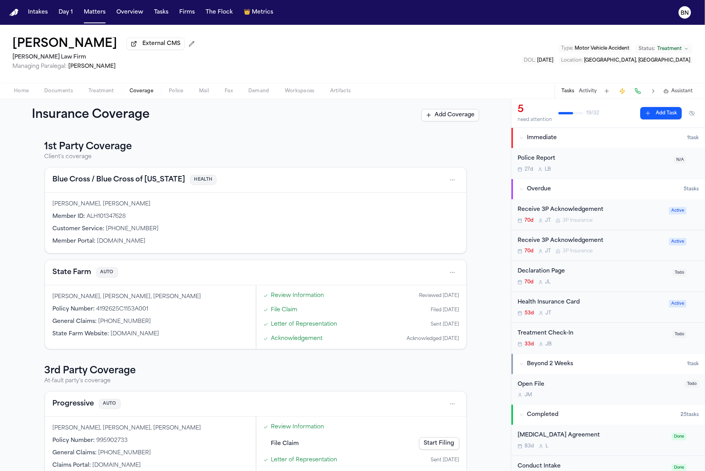
click at [173, 94] on span "Police" at bounding box center [176, 91] width 15 height 6
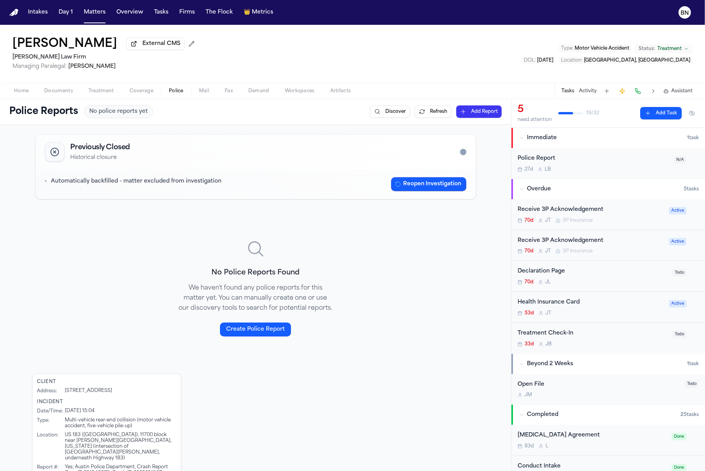
click at [202, 94] on span "Mail" at bounding box center [204, 91] width 10 height 6
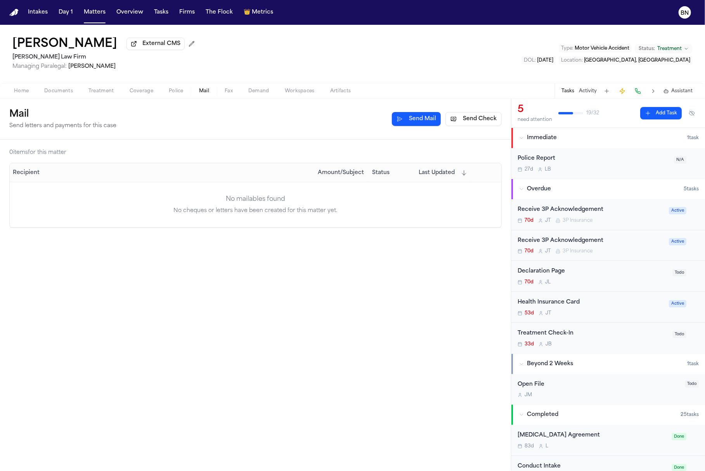
click at [45, 56] on h2 "[PERSON_NAME] Law Firm" at bounding box center [104, 57] width 185 height 9
click at [170, 93] on span "Police" at bounding box center [176, 91] width 15 height 6
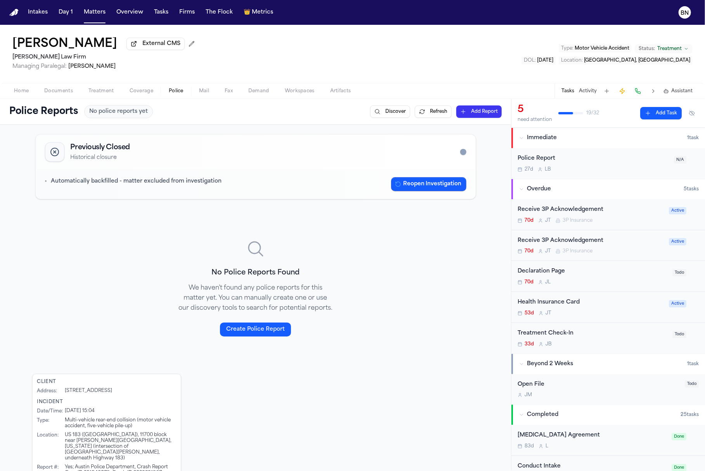
click at [577, 158] on div "Police Report" at bounding box center [594, 158] width 152 height 9
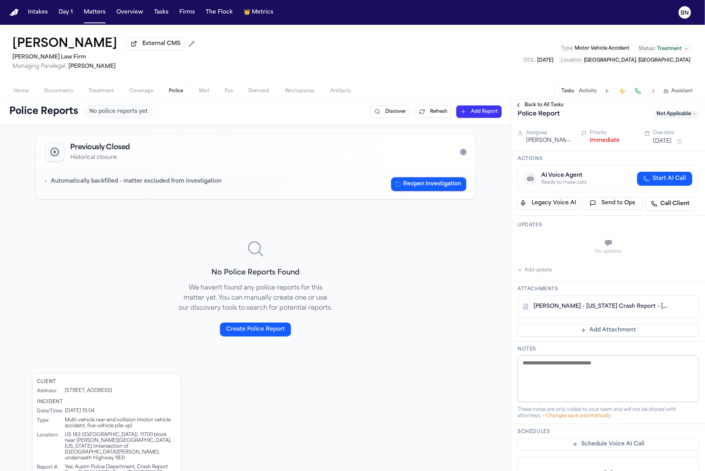
scroll to position [11, 0]
click at [579, 309] on link "[PERSON_NAME] - [US_STATE] Crash Report - [DATE]" at bounding box center [601, 306] width 134 height 8
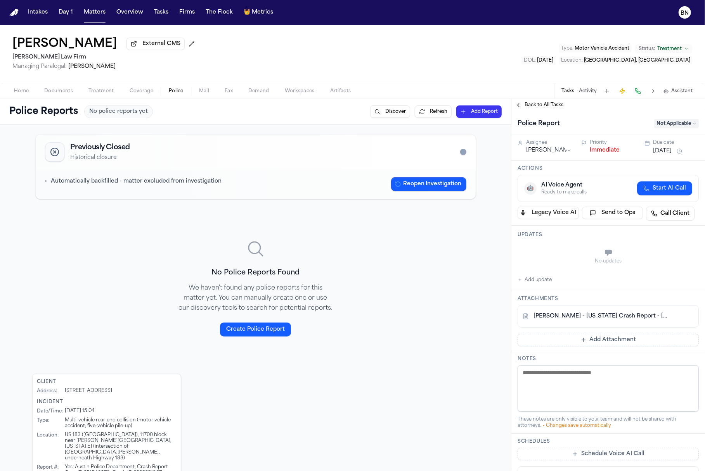
click at [554, 106] on span "Back to All Tasks" at bounding box center [544, 105] width 39 height 6
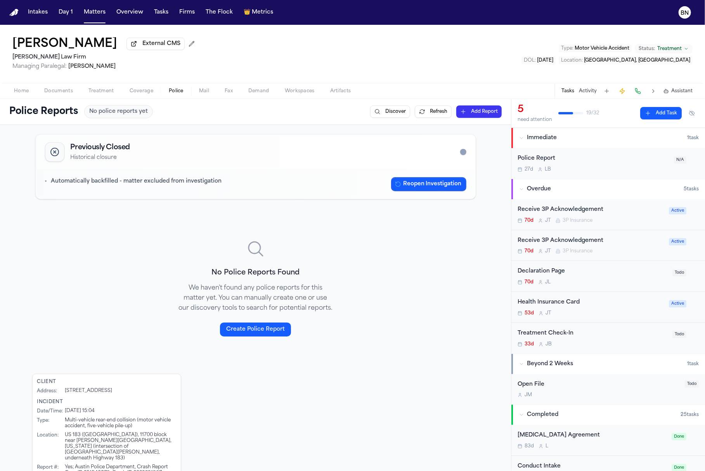
click at [596, 170] on div "27d L B" at bounding box center [594, 169] width 152 height 6
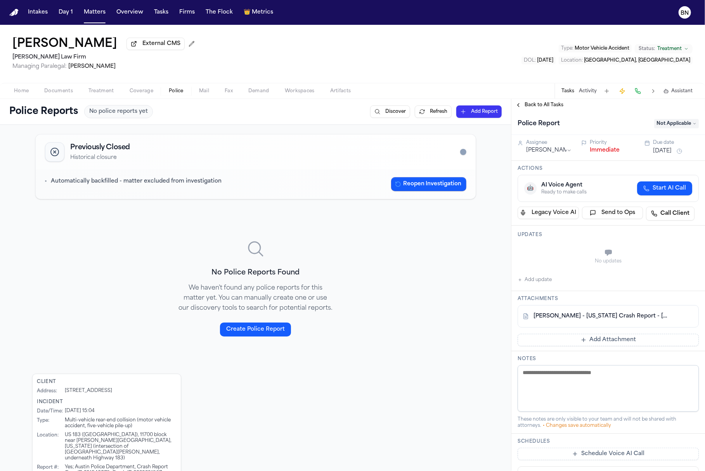
click at [596, 127] on span "Not Applicable" at bounding box center [676, 123] width 45 height 9
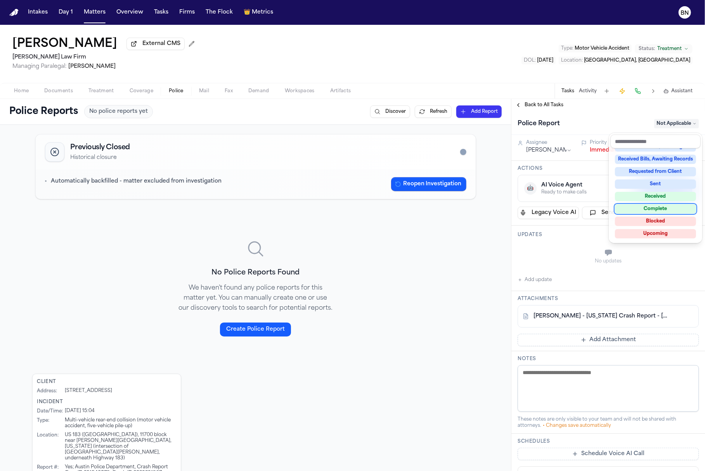
click at [596, 207] on div "Complete" at bounding box center [655, 208] width 81 height 9
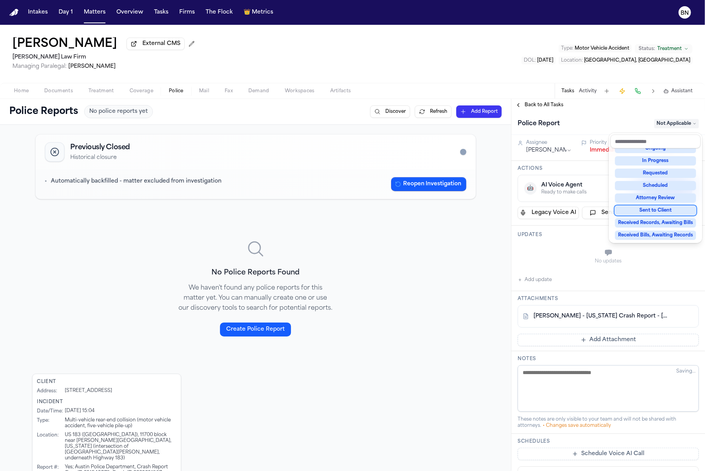
scroll to position [35, 0]
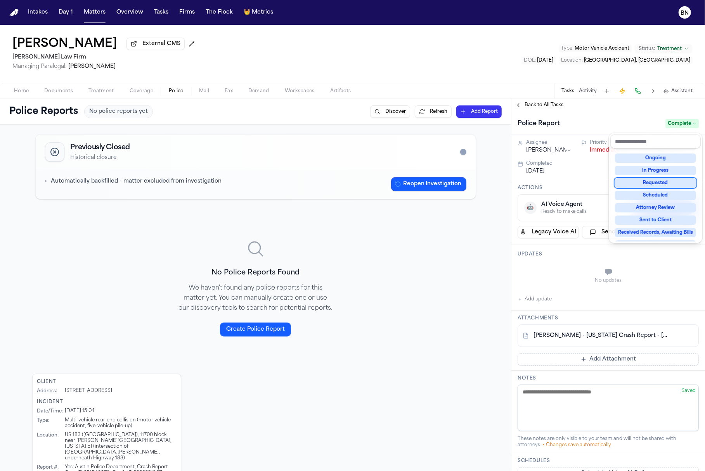
click at [550, 116] on div "Police Report Complete" at bounding box center [608, 123] width 194 height 24
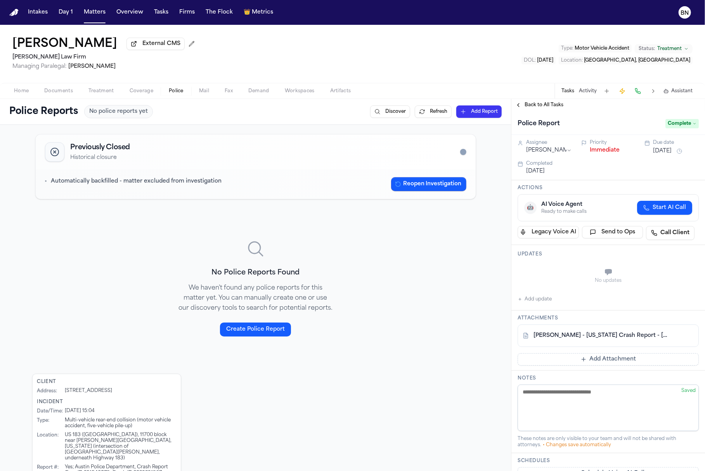
click at [550, 108] on span "Back to All Tasks" at bounding box center [544, 105] width 39 height 6
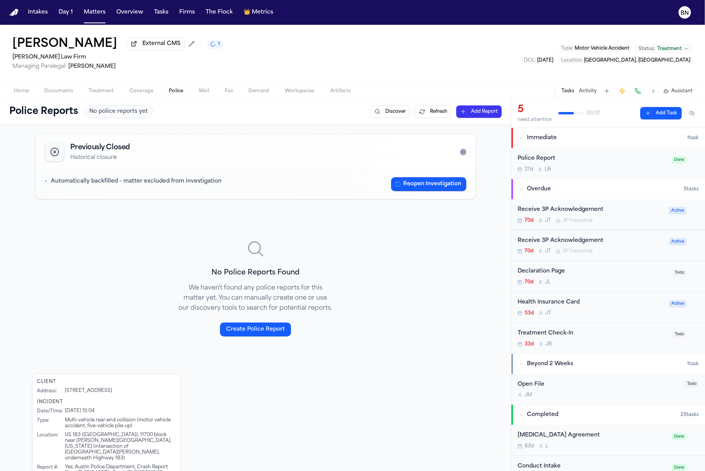
click at [596, 93] on span "Assistant" at bounding box center [681, 91] width 21 height 6
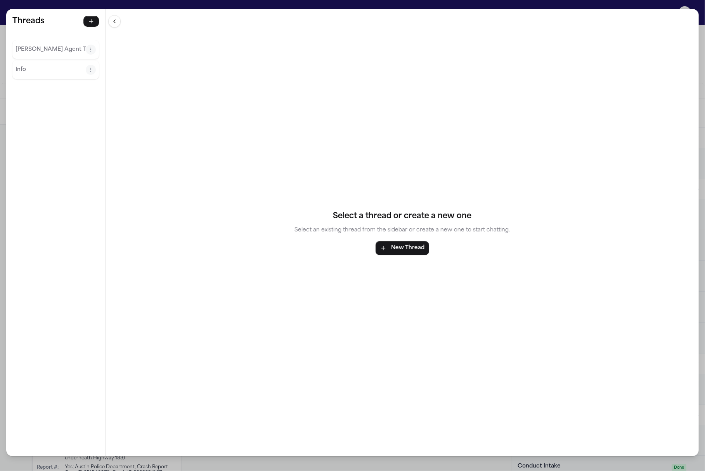
click at [38, 66] on p "Info" at bounding box center [51, 69] width 70 height 9
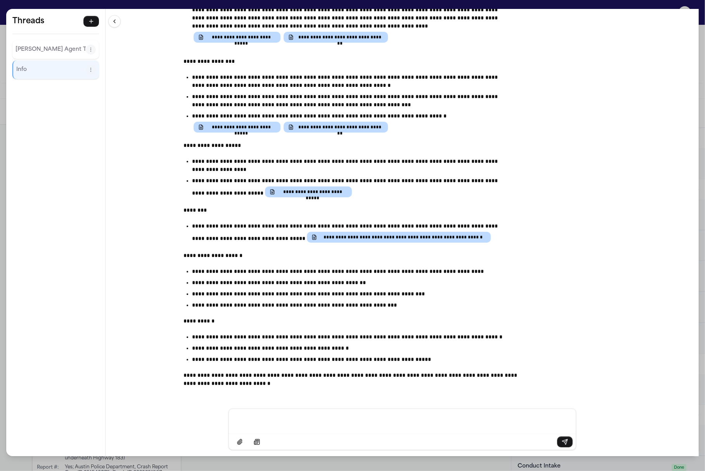
scroll to position [442, 0]
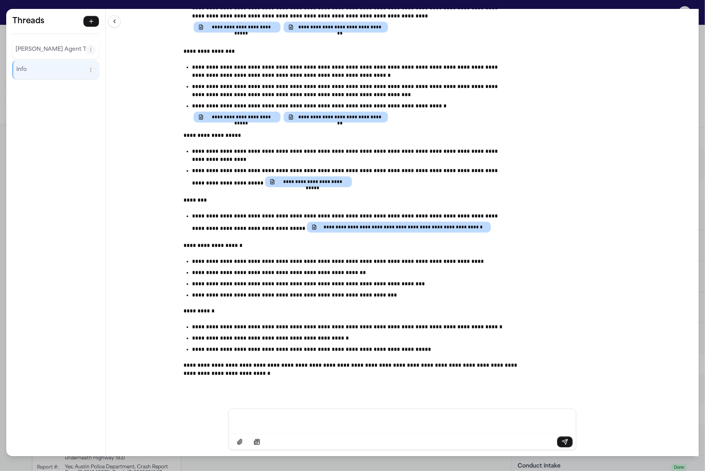
click at [355, 414] on div "Message input" at bounding box center [403, 420] width 338 height 23
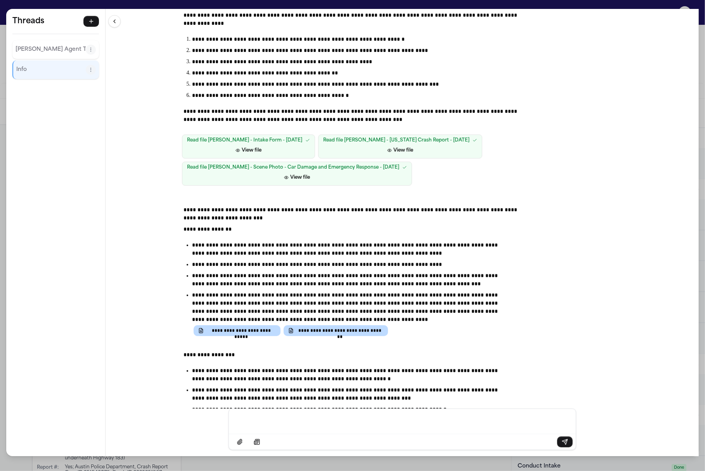
scroll to position [0, 0]
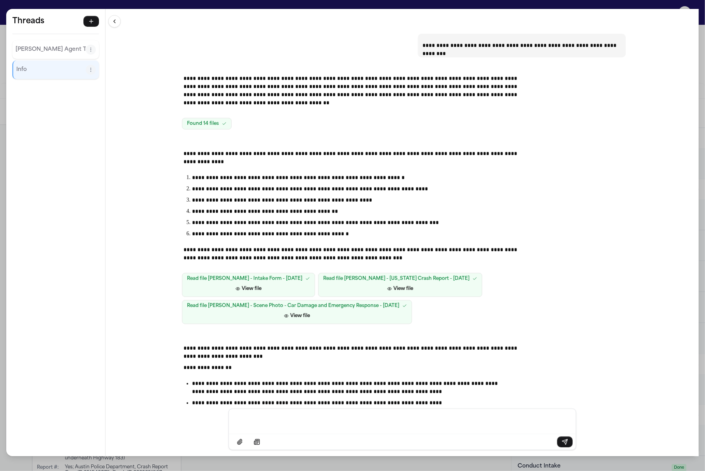
click at [596, 5] on div "**********" at bounding box center [352, 235] width 705 height 471
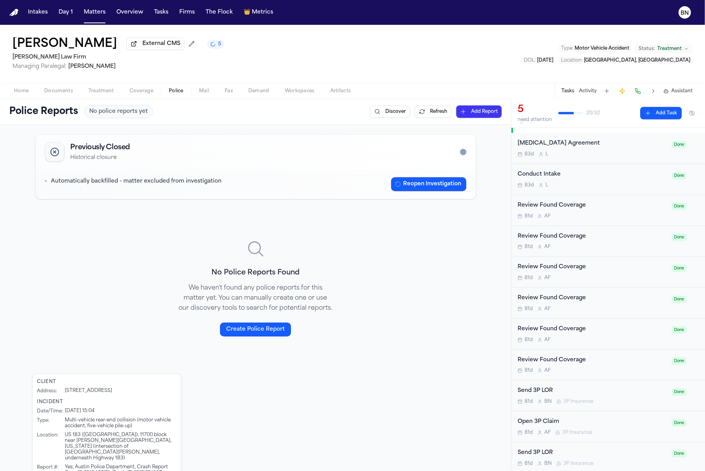
scroll to position [235, 0]
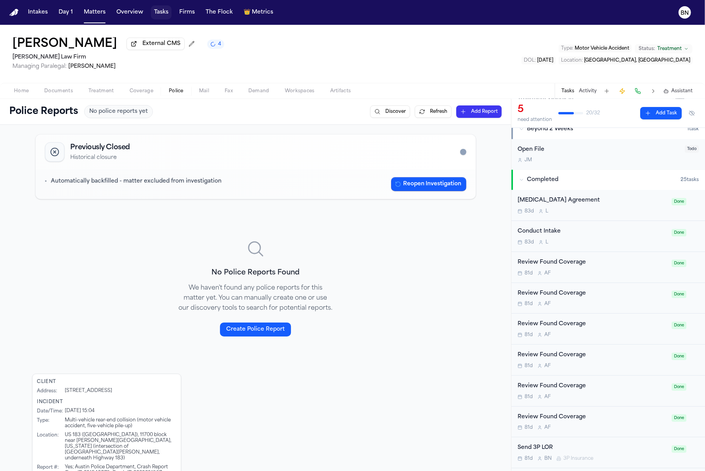
click at [153, 11] on button "Tasks" at bounding box center [161, 12] width 21 height 14
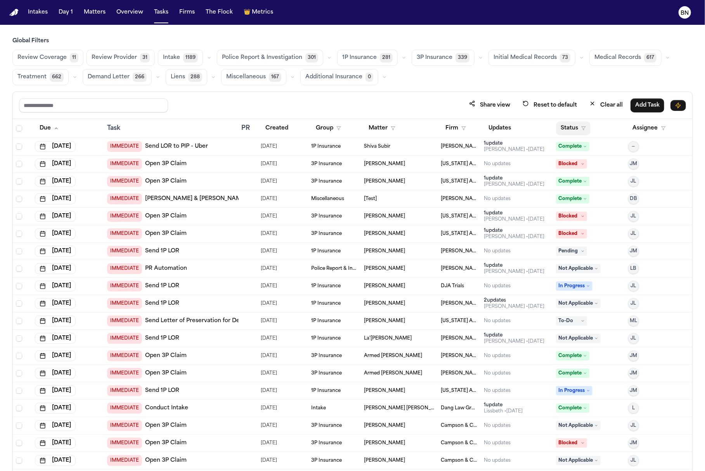
click at [566, 131] on button "Status" at bounding box center [573, 128] width 35 height 14
click at [562, 175] on button "Active" at bounding box center [566, 175] width 22 height 10
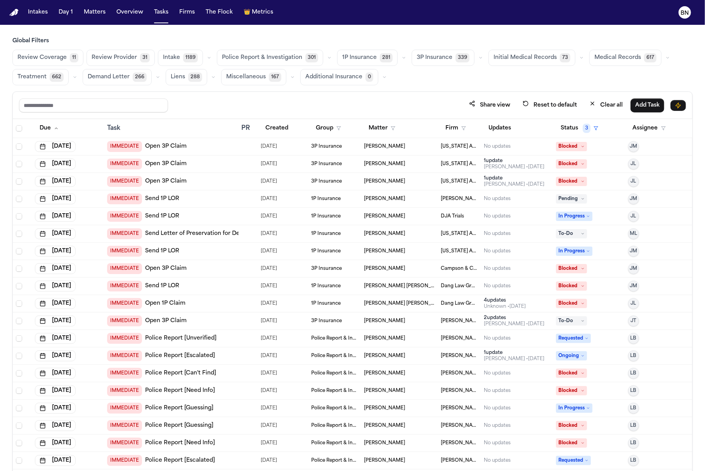
click at [596, 107] on button "Clear all" at bounding box center [606, 105] width 43 height 14
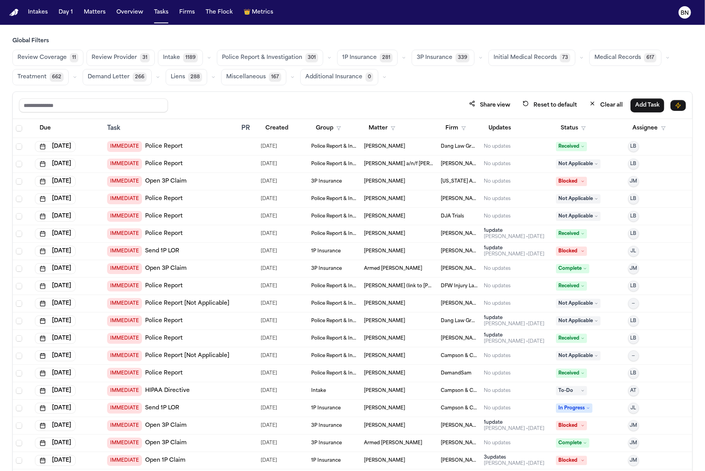
click at [573, 124] on button "Status" at bounding box center [573, 128] width 35 height 14
click at [567, 171] on button "Active" at bounding box center [566, 175] width 22 height 10
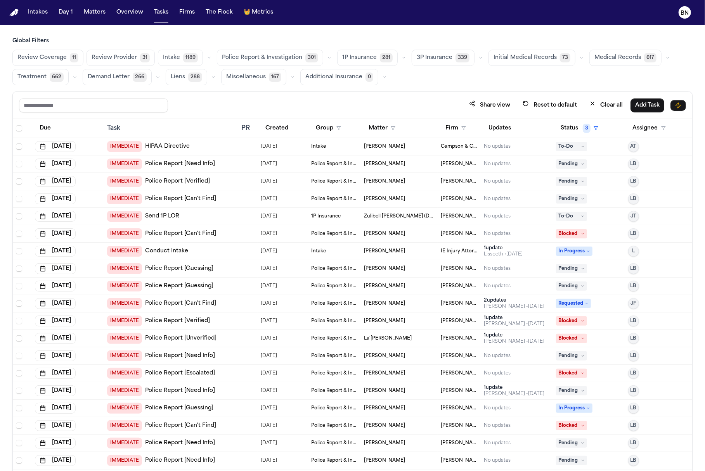
click at [71, 58] on span "11" at bounding box center [74, 57] width 9 height 9
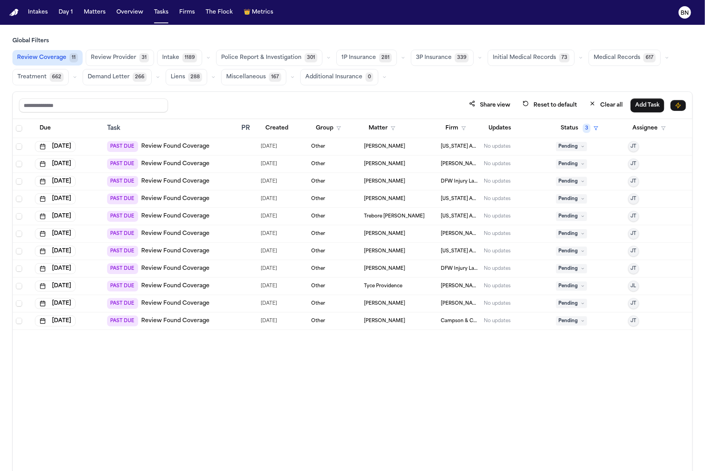
click at [126, 61] on span "Review Provider" at bounding box center [113, 58] width 45 height 8
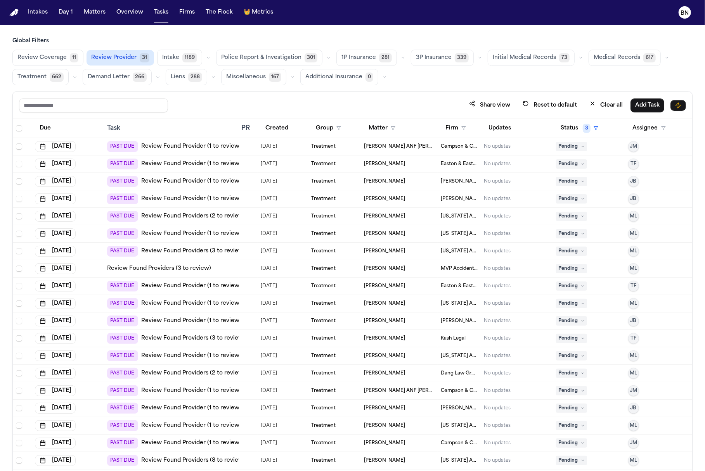
click at [64, 60] on span "Review Coverage" at bounding box center [41, 58] width 49 height 8
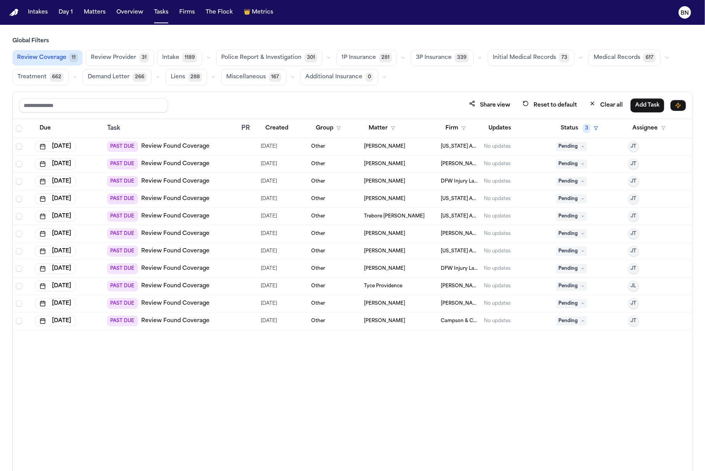
click at [401, 57] on icon "button" at bounding box center [403, 57] width 5 height 5
click at [382, 78] on button "Open Claim 25" at bounding box center [375, 77] width 77 height 16
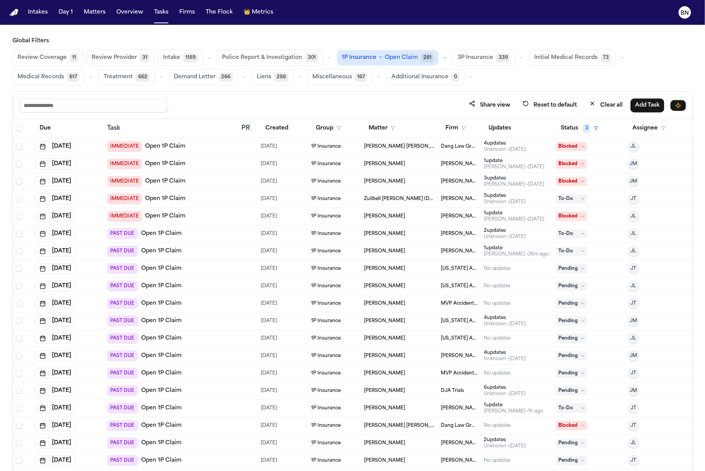
click at [442, 56] on icon "button" at bounding box center [444, 57] width 5 height 5
click at [440, 92] on div "Share view Reset to default Clear all Add Task" at bounding box center [352, 105] width 679 height 27
click at [519, 56] on icon "button" at bounding box center [521, 57] width 5 height 5
click at [487, 95] on button "Send LOR 63" at bounding box center [491, 93] width 77 height 16
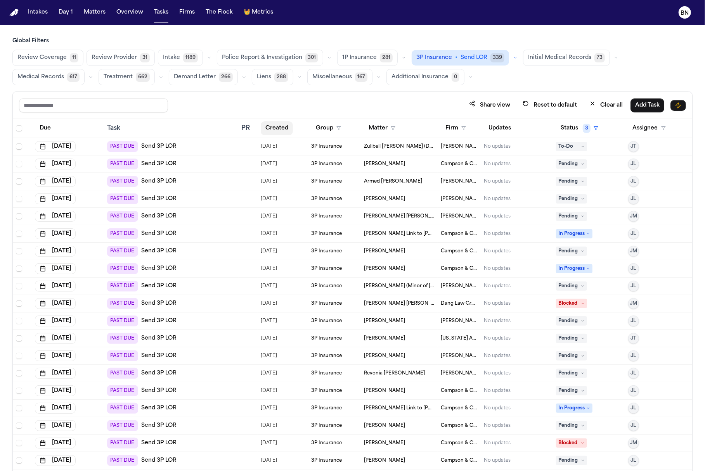
click at [282, 129] on button "Created" at bounding box center [277, 128] width 32 height 14
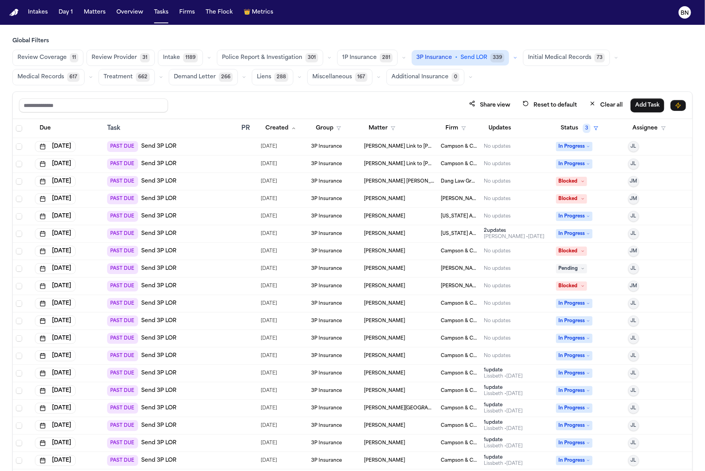
click at [245, 75] on div "Review Coverage 11 Review Provider 31 Intake 1189 Police Report & Investigation…" at bounding box center [352, 68] width 680 height 36
click at [242, 75] on icon "button" at bounding box center [244, 77] width 5 height 5
click at [278, 97] on div "Share view Reset to default Clear all Add Task" at bounding box center [352, 105] width 679 height 27
click at [629, 123] on button "Assignee" at bounding box center [649, 128] width 42 height 14
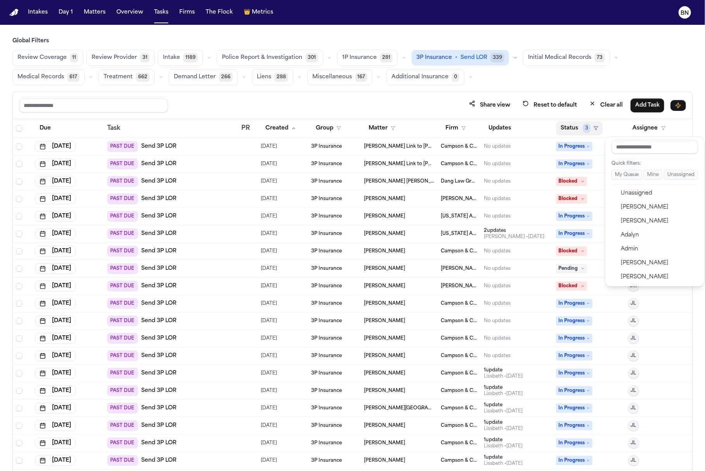
click at [575, 125] on button "Status 3" at bounding box center [579, 128] width 47 height 14
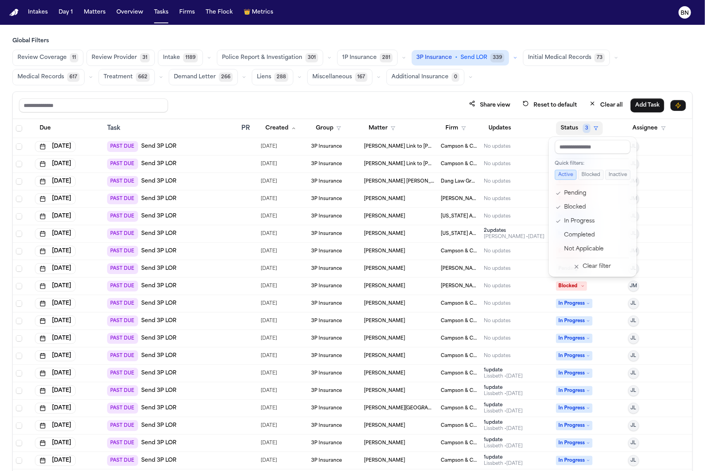
click at [433, 90] on div "Global Filters Review Coverage 11 Review Provider 31 Intake 1189 Police Report …" at bounding box center [352, 271] width 680 height 468
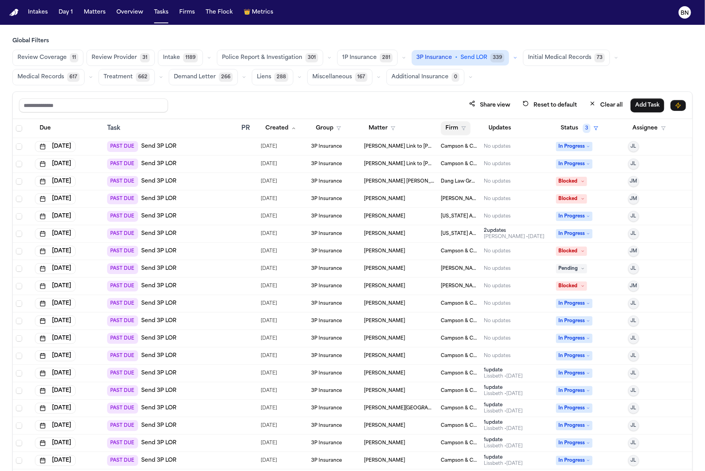
click at [450, 125] on button "Firm" at bounding box center [456, 128] width 30 height 14
click at [375, 106] on div "Share view Reset to default Clear all Add Task Due Task PR Created Group Matter…" at bounding box center [352, 299] width 680 height 414
